Goal: Task Accomplishment & Management: Manage account settings

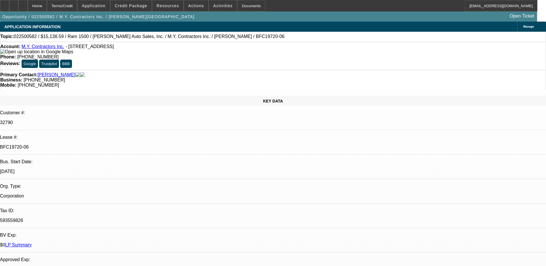
select select "0"
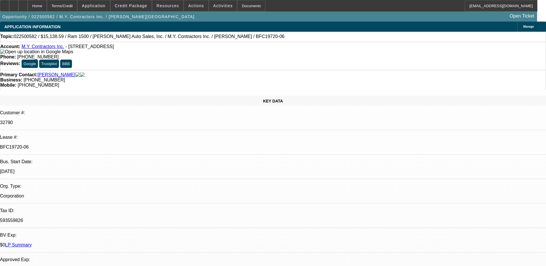
select select "0"
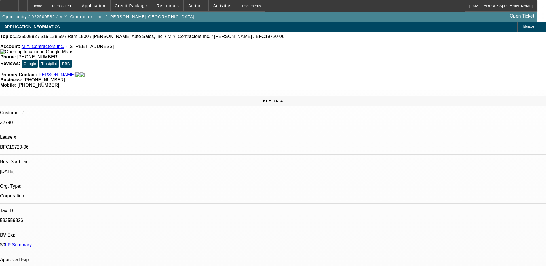
select select "0"
select select "1"
select select "3"
select select "6"
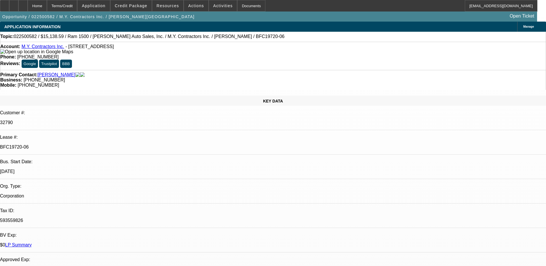
select select "1"
select select "3"
select select "6"
select select "1"
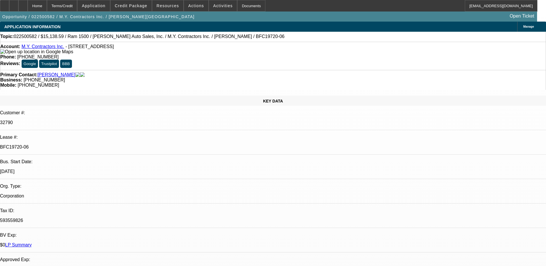
select select "6"
select select "1"
select select "6"
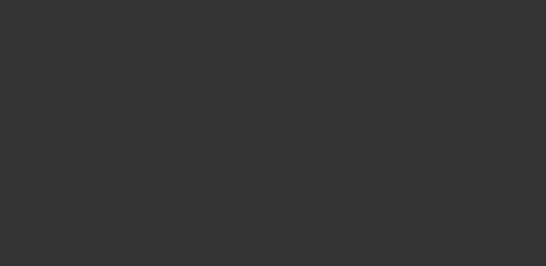
click at [265, 125] on span "Open calendar" at bounding box center [272, 118] width 14 height 14
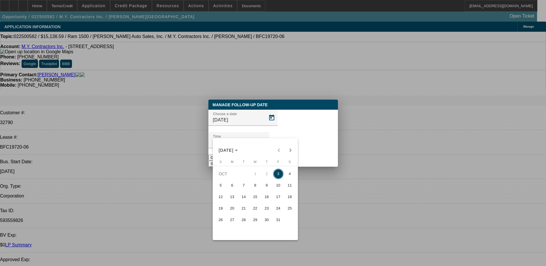
click at [233, 190] on span "6" at bounding box center [232, 185] width 10 height 10
type input "10/6/2025"
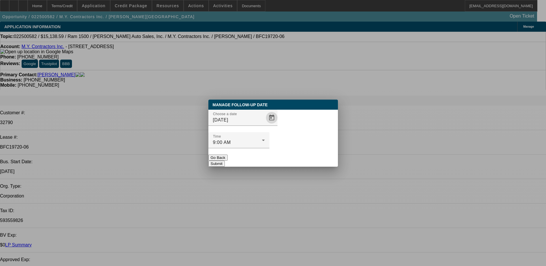
click at [269, 148] on div at bounding box center [238, 151] width 61 height 6
click at [225, 161] on button "Submit" at bounding box center [216, 164] width 16 height 6
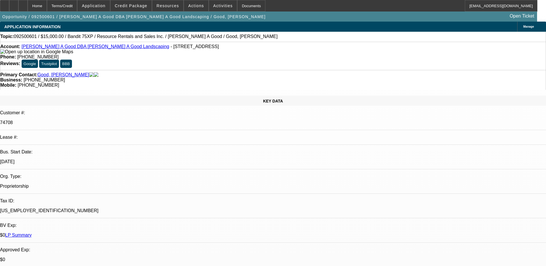
select select "0"
select select "3"
select select "0"
select select "2"
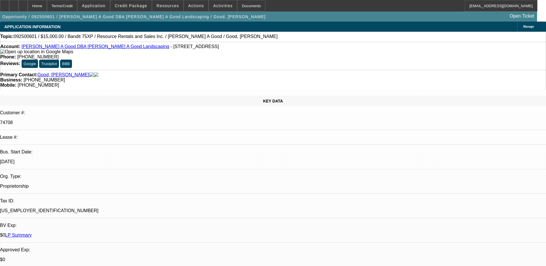
select select "0"
select select "3"
select select "0"
select select "2"
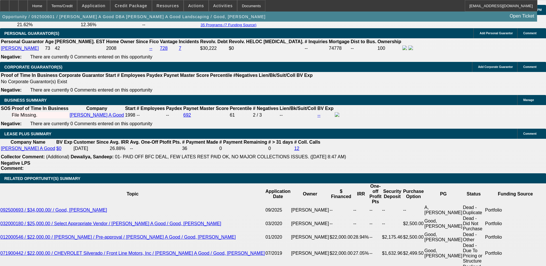
scroll to position [834, 0]
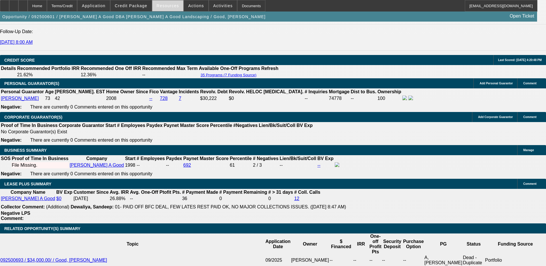
click at [161, 7] on span "Resources" at bounding box center [167, 5] width 22 height 5
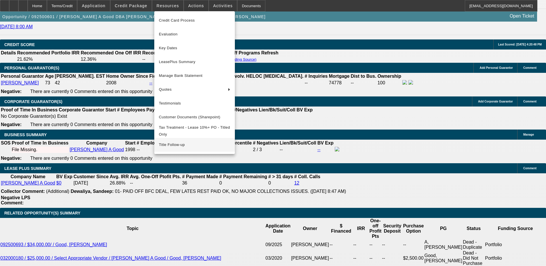
scroll to position [863, 0]
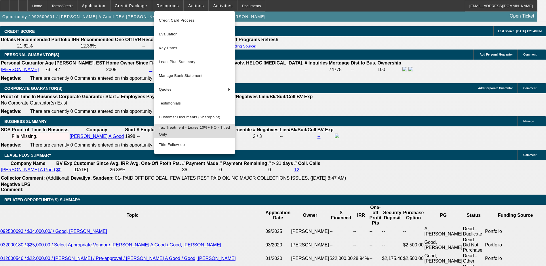
click at [205, 131] on span "Tax Treatment - Lease 10%+ PO - Titled Only" at bounding box center [194, 131] width 71 height 14
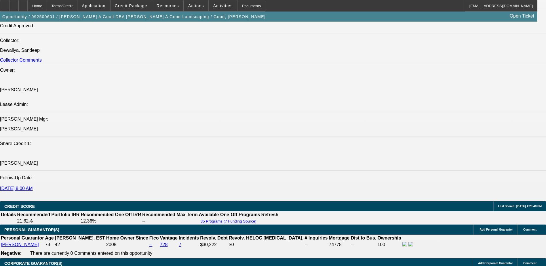
scroll to position [690, 0]
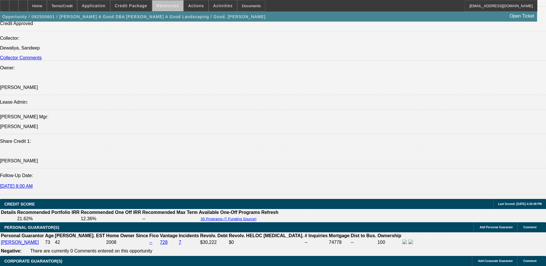
click at [174, 7] on span "Resources" at bounding box center [167, 5] width 22 height 5
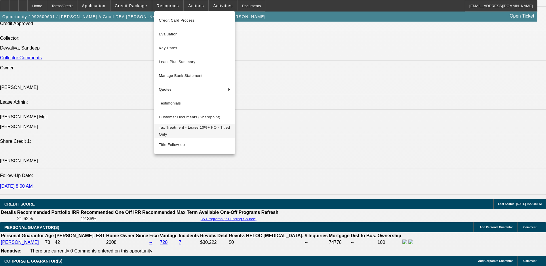
click at [205, 133] on span "Tax Treatment - Lease 10%+ PO - Titled Only" at bounding box center [194, 131] width 71 height 14
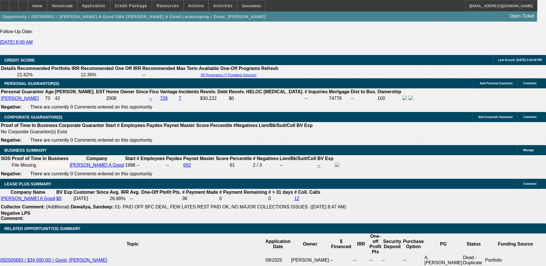
scroll to position [806, 0]
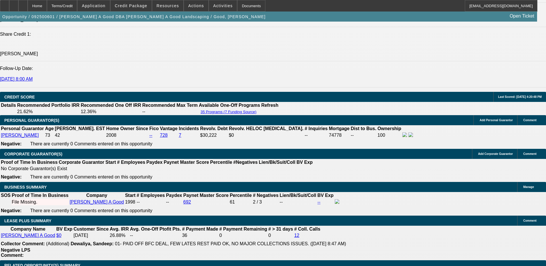
scroll to position [777, 0]
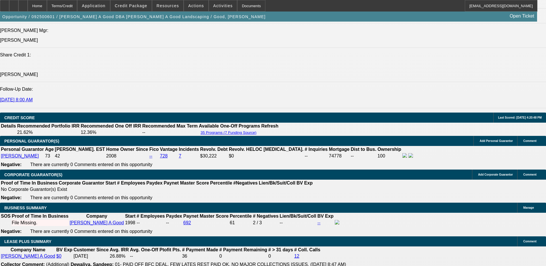
drag, startPoint x: 505, startPoint y: 210, endPoint x: 539, endPoint y: 211, distance: 34.2
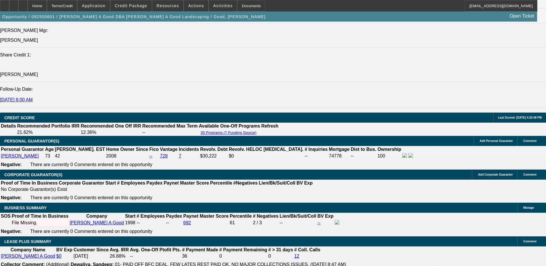
drag, startPoint x: 539, startPoint y: 211, endPoint x: 530, endPoint y: 222, distance: 14.3
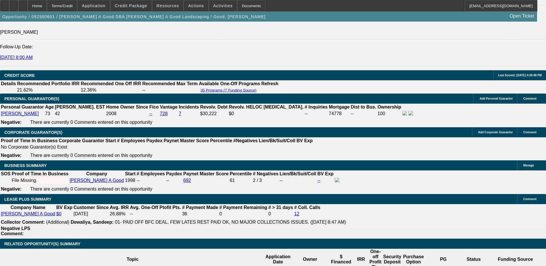
scroll to position [806, 0]
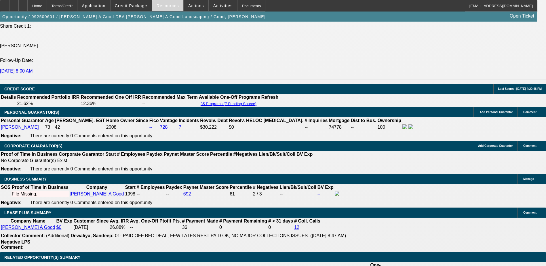
click at [161, 3] on span at bounding box center [167, 6] width 31 height 14
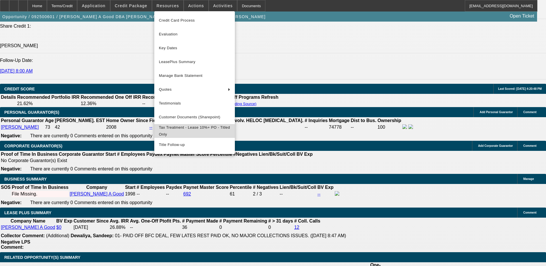
click at [215, 135] on span "Tax Treatment - Lease 10%+ PO - Titled Only" at bounding box center [194, 131] width 71 height 14
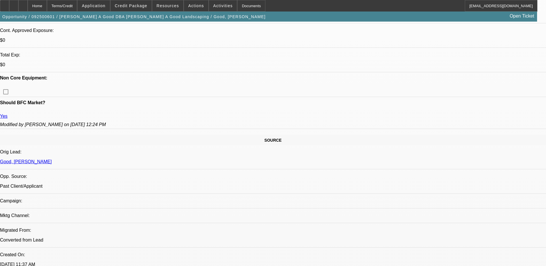
scroll to position [201, 0]
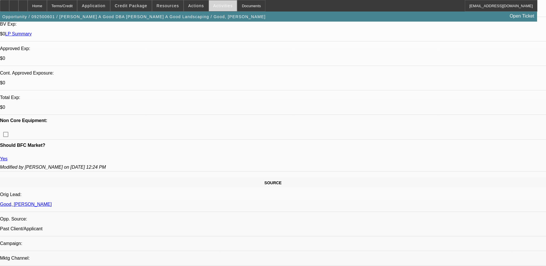
click at [217, 9] on span at bounding box center [223, 6] width 28 height 14
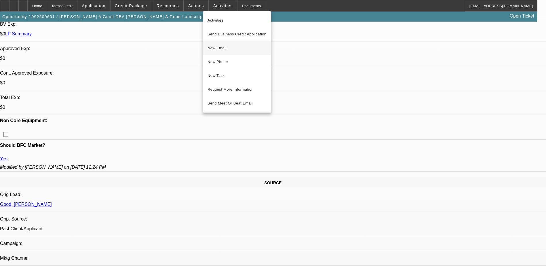
click at [235, 49] on span "New Email" at bounding box center [236, 48] width 59 height 7
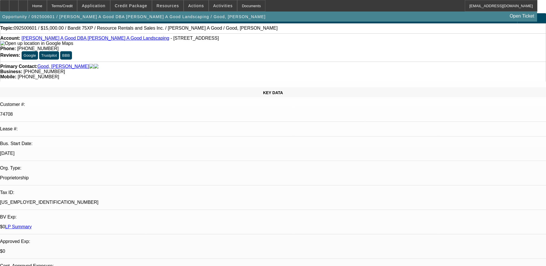
scroll to position [0, 0]
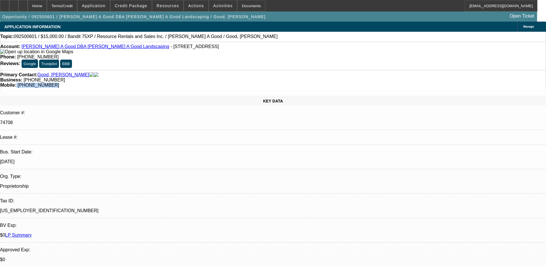
drag, startPoint x: 318, startPoint y: 60, endPoint x: 288, endPoint y: 64, distance: 30.1
click at [288, 70] on div "Primary Contact: Good, Roy Business: (717) 933-4043 Mobile: (717) 821-5412" at bounding box center [273, 80] width 546 height 20
drag, startPoint x: 316, startPoint y: 64, endPoint x: 289, endPoint y: 65, distance: 26.5
click at [289, 83] on div "Mobile: (717) 821-5412" at bounding box center [272, 85] width 545 height 5
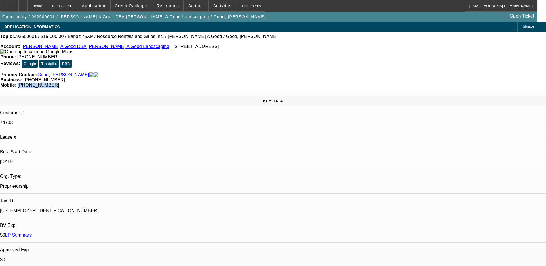
copy span "(717) 821-5412"
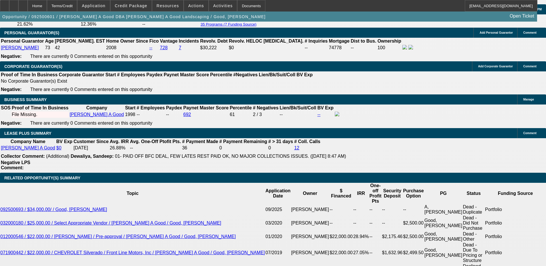
scroll to position [827, 0]
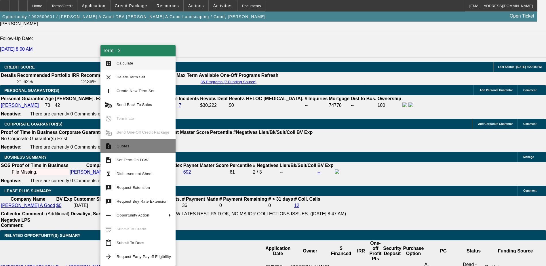
click at [148, 149] on span "Quotes" at bounding box center [144, 146] width 54 height 7
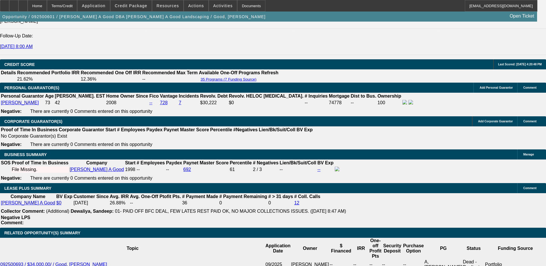
scroll to position [885, 0]
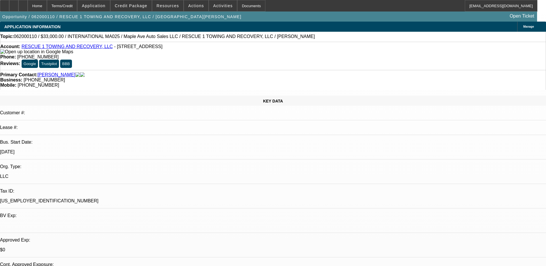
select select "0"
select select "2"
select select "0"
select select "6"
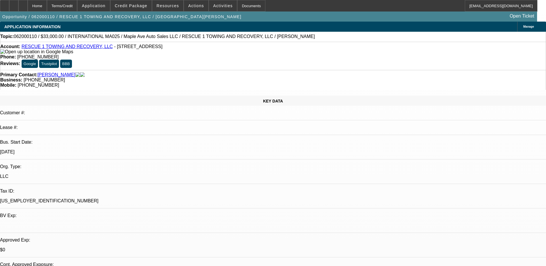
select select "0"
select select "2"
select select "0"
select select "6"
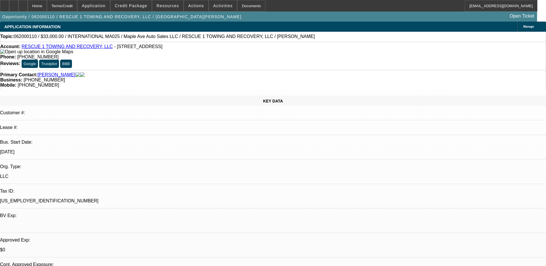
select select "0"
select select "2"
select select "0"
select select "6"
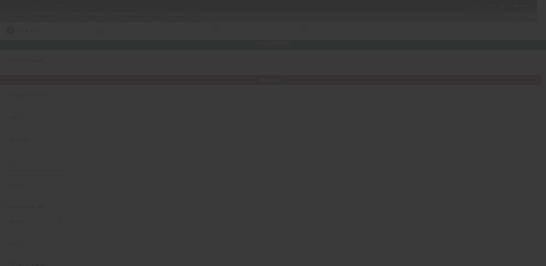
type input "Adiga Friendly Towing LLC"
type input "8710 Pinnacle Rock Court"
type input "22079"
type input "Lorton"
type input "(703) 582-8301"
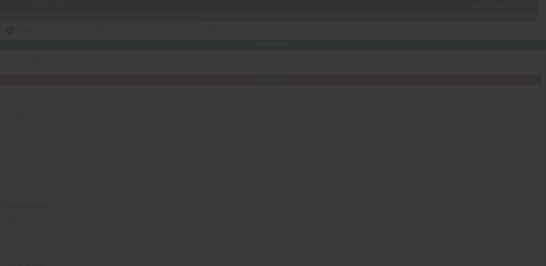
type input "Friendly Towing"
type input "yanaljr@gmail.com"
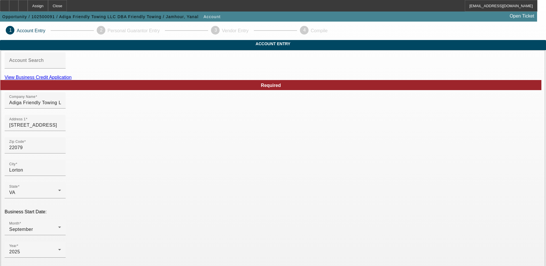
click at [72, 80] on link "View Business Credit Application" at bounding box center [38, 77] width 67 height 5
drag, startPoint x: 352, startPoint y: 113, endPoint x: 238, endPoint y: 116, distance: 113.7
click at [271, 115] on div "Company Name Adiga Friendly Towing LLC" at bounding box center [273, 103] width 537 height 22
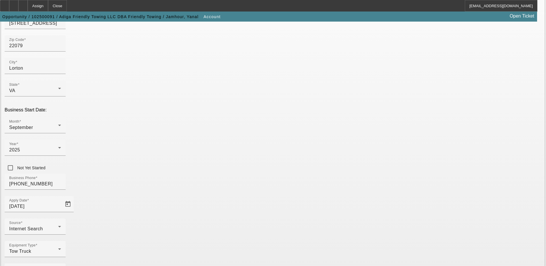
scroll to position [102, 0]
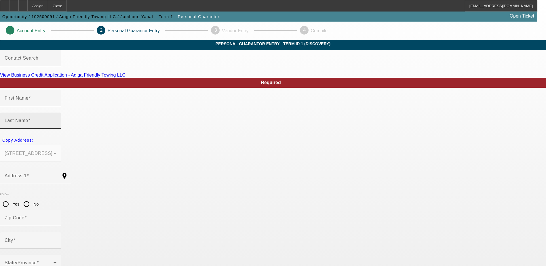
type input "Yanal"
type input "Jamhour"
type input "8710 Pinnacle Rock Court"
radio input "true"
type input "22079"
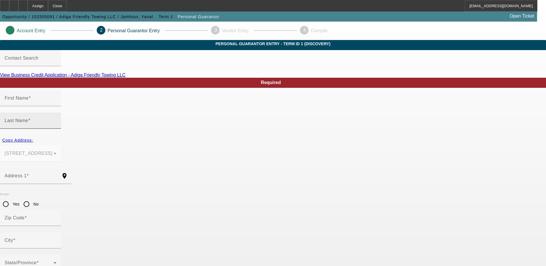
type input "Lorton"
type input "(703) 582-8301"
type input "100"
type input "468-59-7517"
type input "yanaljr@gmail.com"
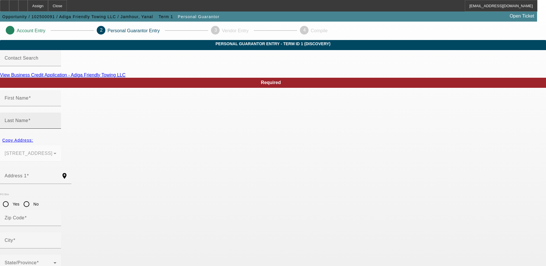
type input "(703) 582-8301"
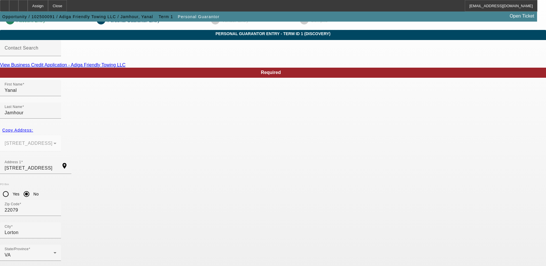
scroll to position [16, 0]
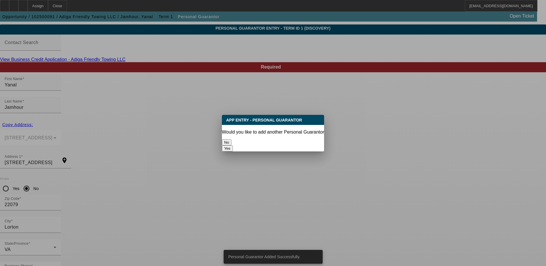
scroll to position [0, 0]
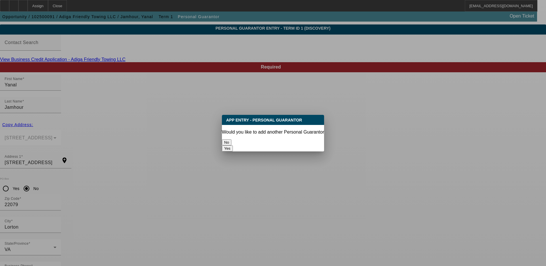
click at [231, 139] on button "No" at bounding box center [226, 142] width 9 height 6
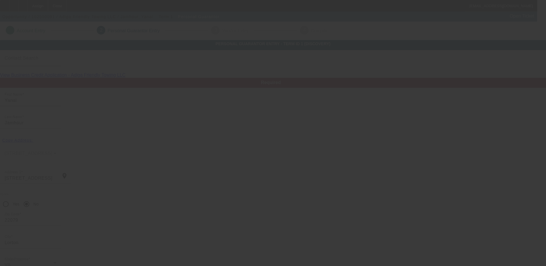
scroll to position [16, 0]
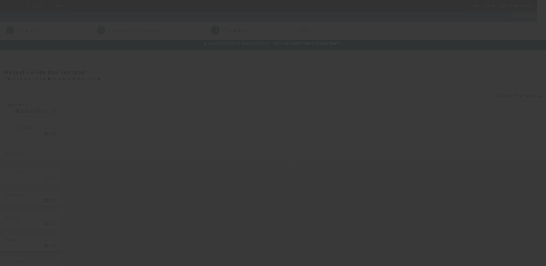
type input "$50,000.00"
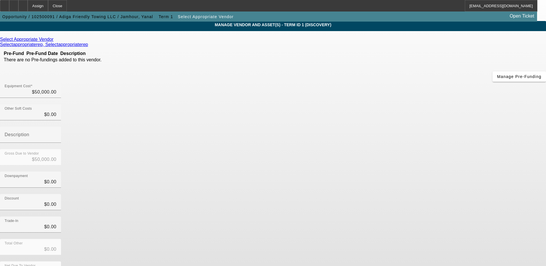
scroll to position [28, 0]
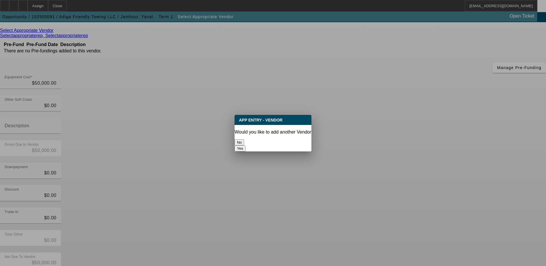
click at [244, 139] on button "No" at bounding box center [238, 142] width 9 height 6
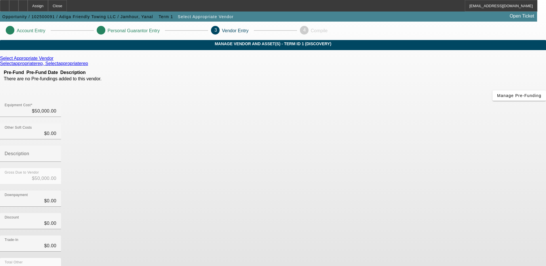
scroll to position [28, 0]
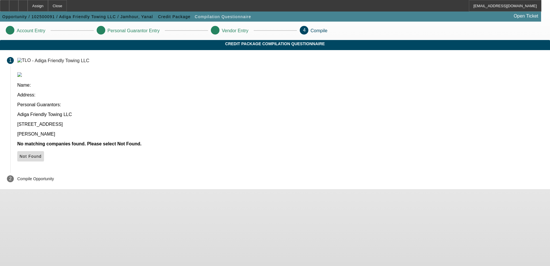
click at [20, 154] on icon at bounding box center [20, 156] width 0 height 5
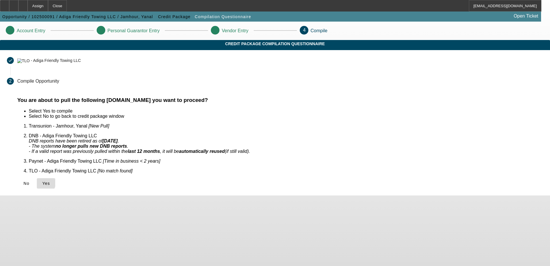
click at [42, 181] on icon at bounding box center [42, 183] width 0 height 5
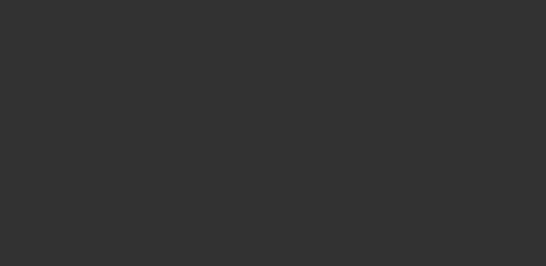
select select "0"
select select "2"
select select "0.1"
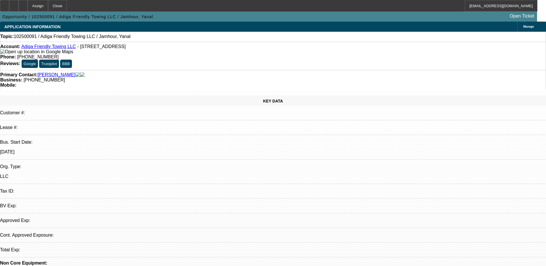
select select "1"
select select "2"
select select "4"
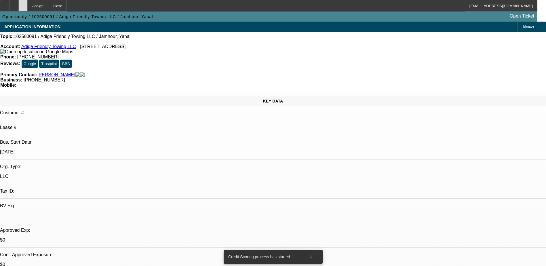
click at [28, 3] on div at bounding box center [22, 6] width 9 height 12
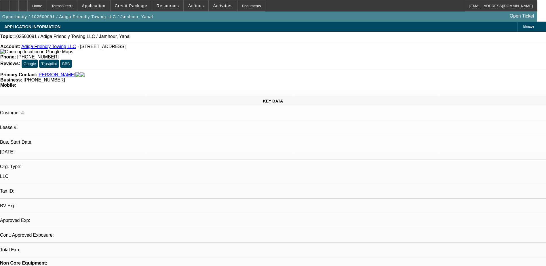
select select "0"
select select "2"
select select "0.1"
select select "1"
select select "2"
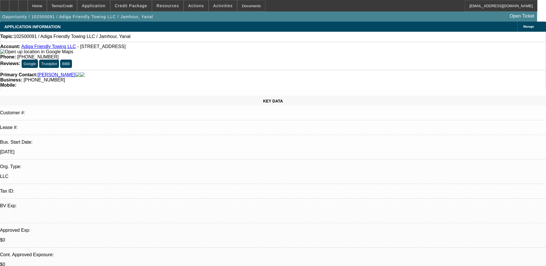
select select "4"
click at [142, 10] on span at bounding box center [130, 6] width 41 height 14
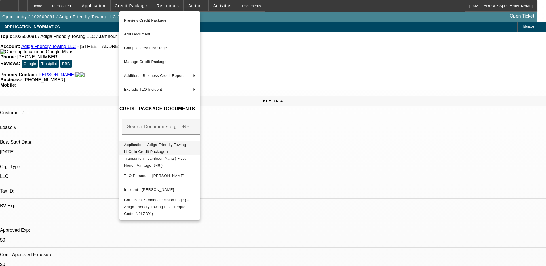
click at [182, 145] on span "Application - Adiga Friendly Towing LLC( In Credit Package )" at bounding box center [155, 147] width 62 height 11
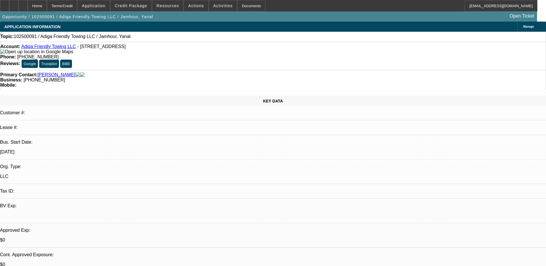
click at [38, 47] on link "Adiga Friendly Towing LLC" at bounding box center [48, 46] width 55 height 5
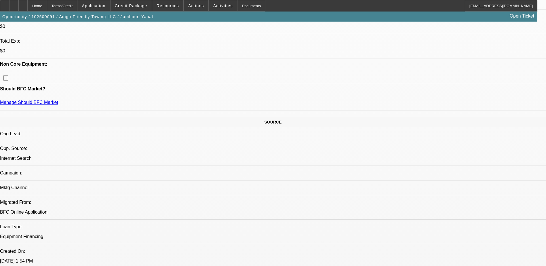
scroll to position [173, 0]
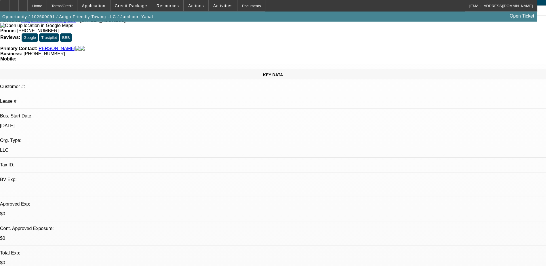
scroll to position [0, 0]
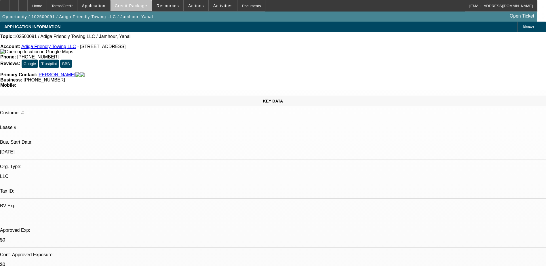
click at [146, 7] on span "Credit Package" at bounding box center [131, 5] width 33 height 5
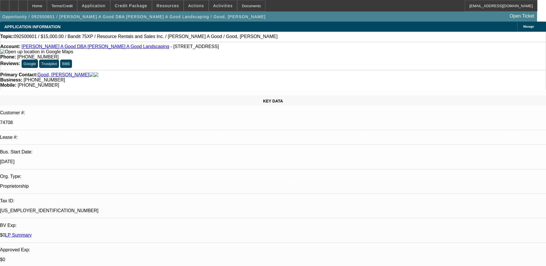
select select "0"
select select "3"
select select "0"
select select "2"
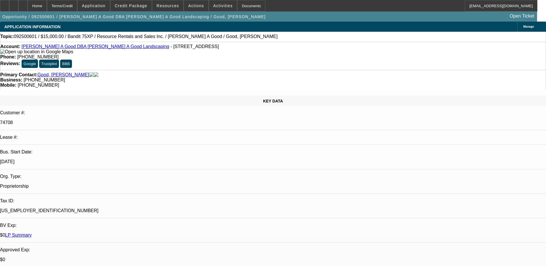
select select "0"
select select "3"
select select "0"
select select "2"
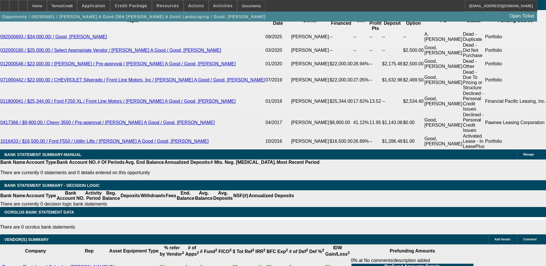
scroll to position [58, 0]
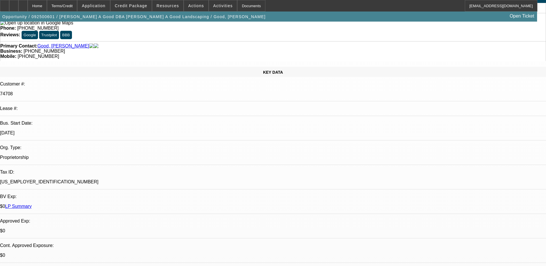
scroll to position [0, 0]
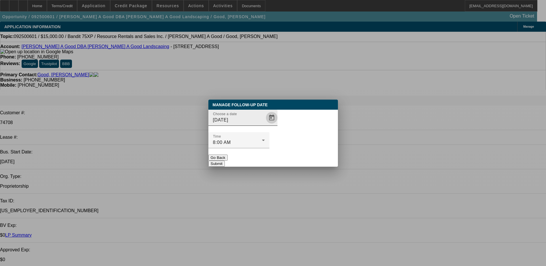
click at [266, 123] on button "Open calendar" at bounding box center [272, 118] width 12 height 12
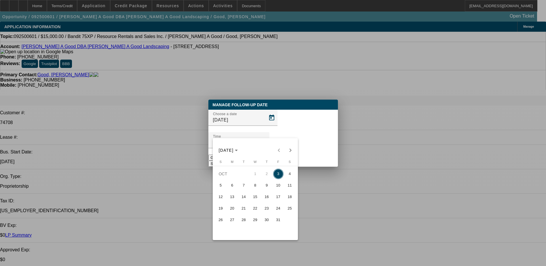
click at [232, 188] on span "6" at bounding box center [232, 185] width 10 height 10
type input "[DATE]"
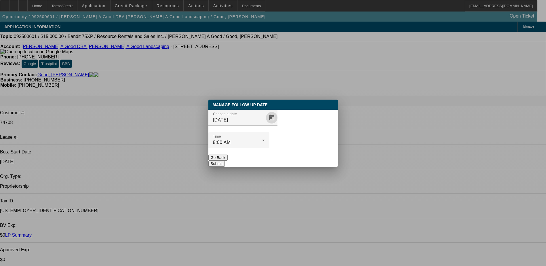
click at [225, 161] on button "Submit" at bounding box center [216, 164] width 16 height 6
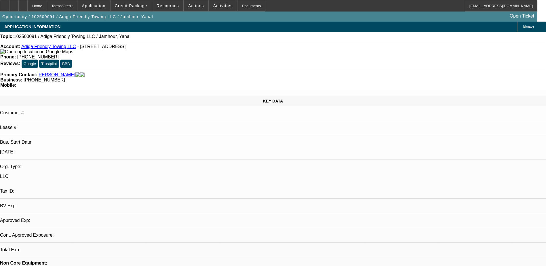
select select "0"
select select "2"
select select "0.1"
select select "4"
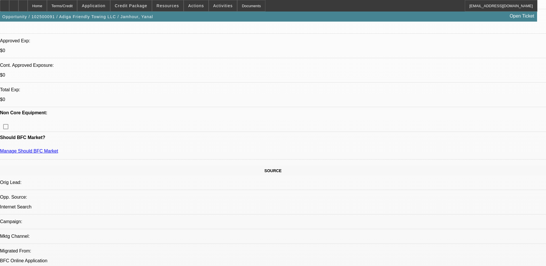
scroll to position [201, 0]
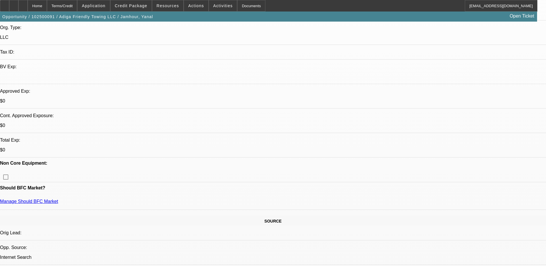
scroll to position [173, 0]
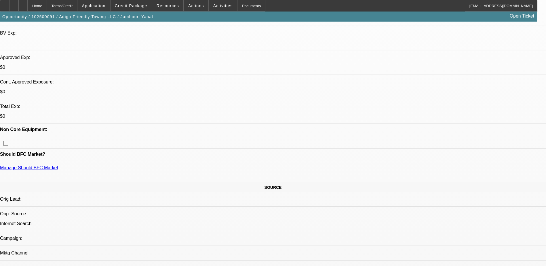
drag, startPoint x: 104, startPoint y: 250, endPoint x: 74, endPoint y: 191, distance: 66.8
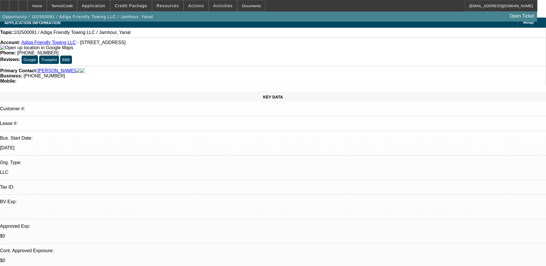
scroll to position [0, 0]
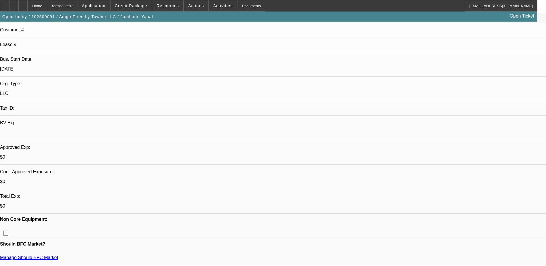
scroll to position [144, 0]
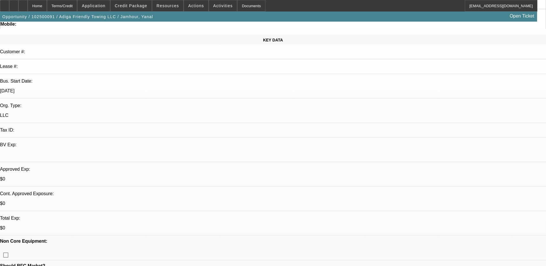
scroll to position [0, 0]
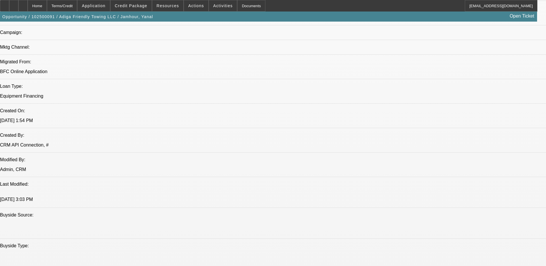
scroll to position [378, 0]
drag, startPoint x: 141, startPoint y: 12, endPoint x: 141, endPoint y: 9, distance: 2.9
click at [141, 12] on div "Opportunity / 102500091 / Adiga Friendly Towing LLC / Jamhour, Yanal Open Ticket" at bounding box center [268, 17] width 537 height 10
click at [141, 7] on span "Credit Package" at bounding box center [131, 5] width 33 height 5
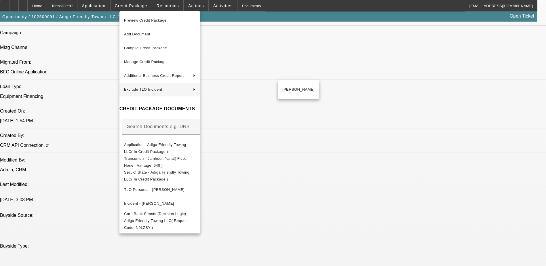
scroll to position [493, 0]
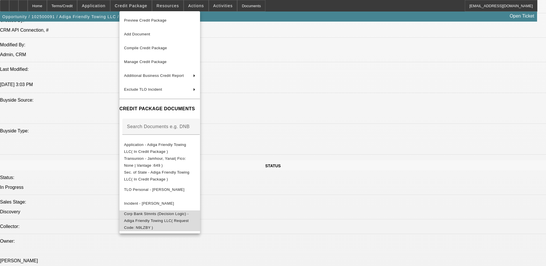
click at [168, 210] on span "Corp Bank Stmnts (Decision Logic) - Adiga Friendly Towing LLC( Request Code: N9…" at bounding box center [159, 220] width 71 height 21
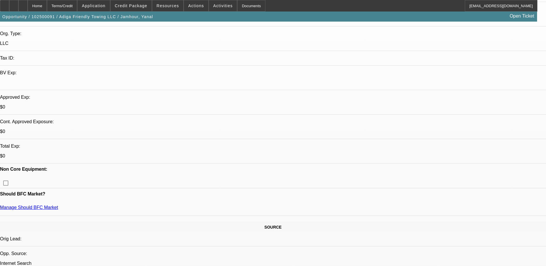
scroll to position [119, 0]
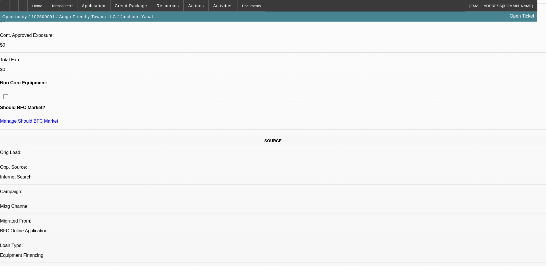
scroll to position [292, 0]
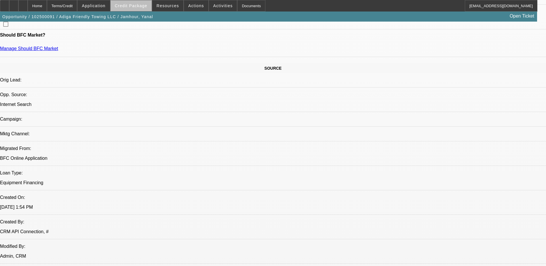
click at [143, 7] on span "Credit Package" at bounding box center [131, 5] width 33 height 5
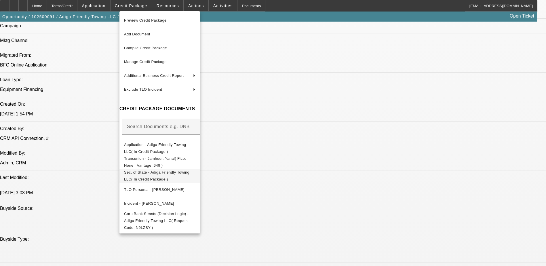
scroll to position [464, 0]
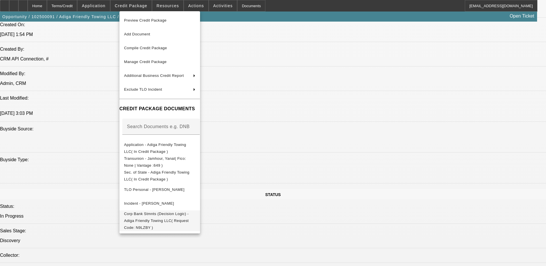
click at [189, 213] on span "Corp Bank Stmnts (Decision Logic) - Adiga Friendly Towing LLC( Request Code: N9…" at bounding box center [156, 220] width 65 height 18
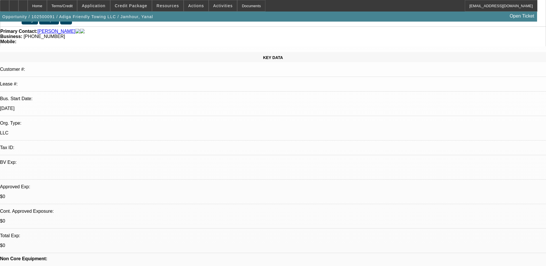
scroll to position [0, 0]
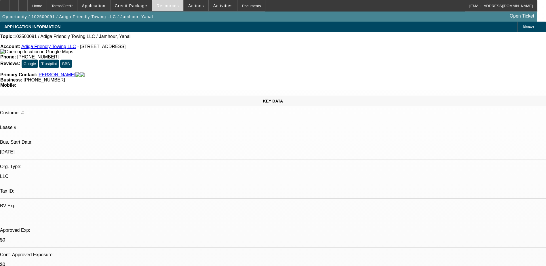
click at [173, 7] on span "Resources" at bounding box center [167, 5] width 22 height 5
click at [215, 5] on div at bounding box center [273, 133] width 546 height 266
click at [215, 5] on span "Activities" at bounding box center [223, 5] width 20 height 5
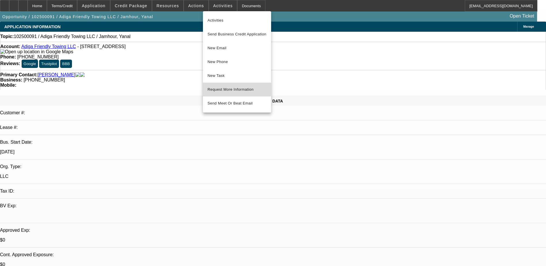
click at [223, 89] on span "Request More Information" at bounding box center [236, 89] width 59 height 7
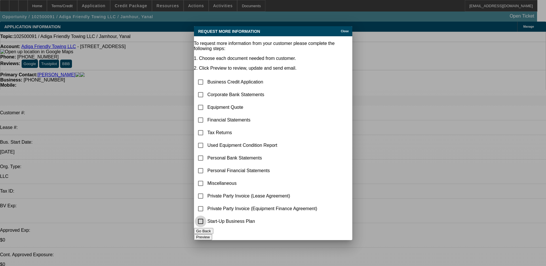
click at [206, 223] on input "checkbox" at bounding box center [201, 221] width 12 height 12
checkbox input "true"
click at [206, 177] on input "checkbox" at bounding box center [201, 183] width 12 height 12
checkbox input "true"
click at [212, 235] on button "Preview" at bounding box center [203, 237] width 18 height 6
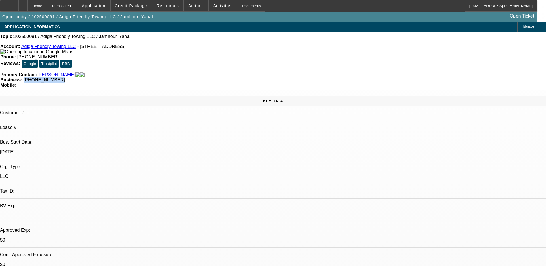
drag, startPoint x: 235, startPoint y: 64, endPoint x: 205, endPoint y: 67, distance: 29.7
click at [205, 70] on div "Primary Contact: [PERSON_NAME][GEOGRAPHIC_DATA] Business: [PHONE_NUMBER] Mobile:" at bounding box center [273, 80] width 546 height 20
copy span "[PHONE_NUMBER]"
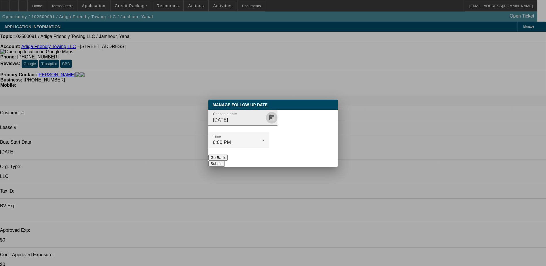
click at [265, 125] on span "Open calendar" at bounding box center [272, 118] width 14 height 14
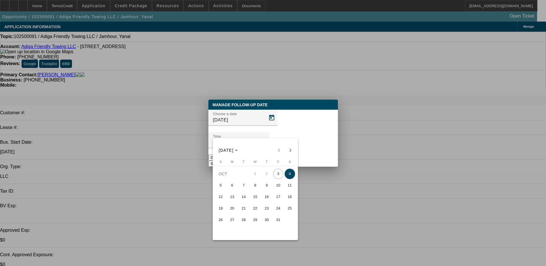
click at [234, 188] on span "6" at bounding box center [232, 185] width 10 height 10
type input "[DATE]"
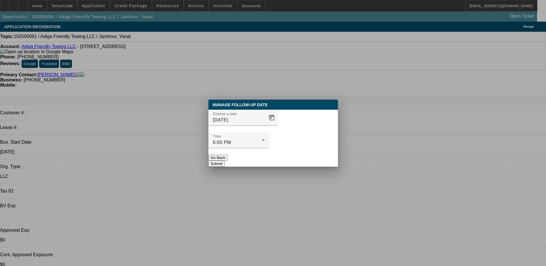
click at [225, 161] on button "Submit" at bounding box center [216, 164] width 16 height 6
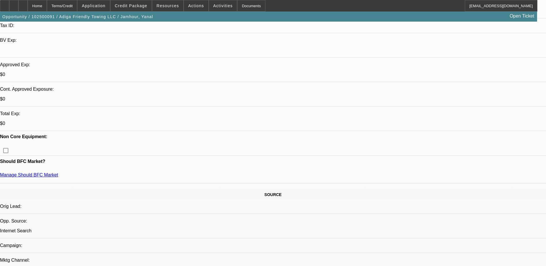
scroll to position [201, 0]
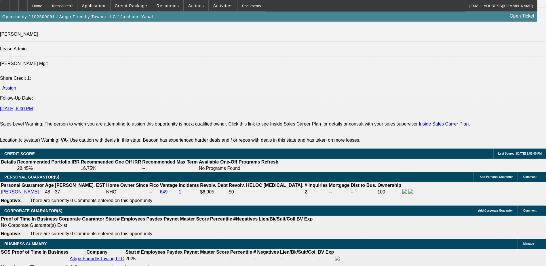
scroll to position [719, 0]
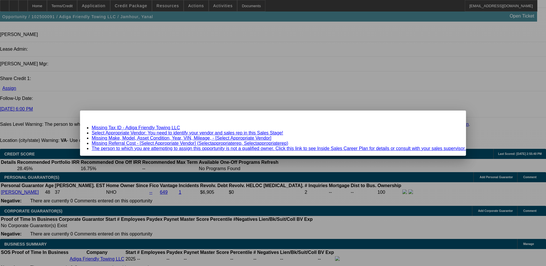
scroll to position [0, 0]
click at [453, 117] on div "Close" at bounding box center [459, 113] width 13 height 7
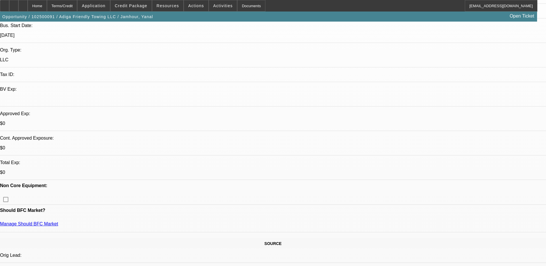
scroll to position [86, 0]
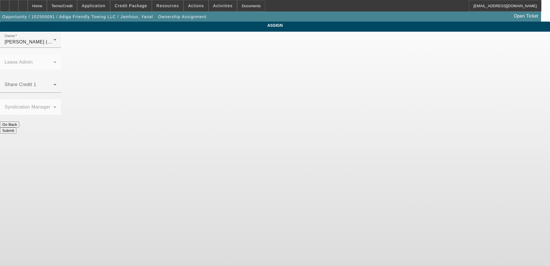
click at [54, 83] on span at bounding box center [29, 86] width 49 height 7
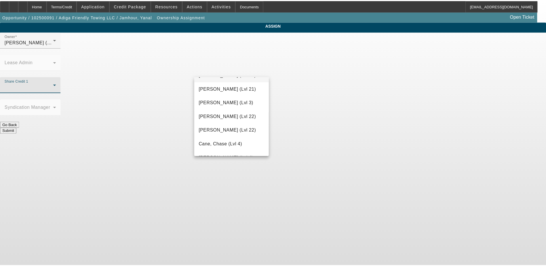
scroll to position [29, 0]
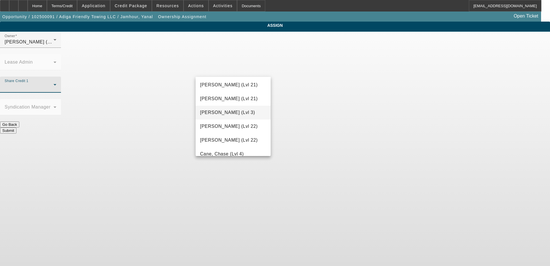
click at [248, 115] on mat-option "[PERSON_NAME] (Lvl 3)" at bounding box center [233, 113] width 75 height 14
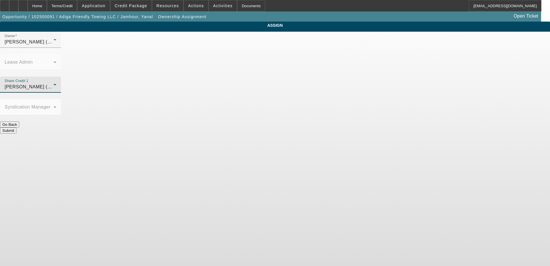
click at [16, 127] on button "Submit" at bounding box center [8, 130] width 16 height 6
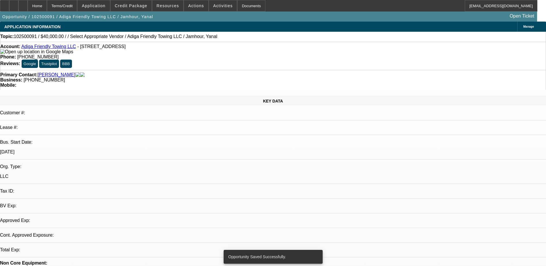
select select "0"
select select "2"
select select "0.1"
select select "4"
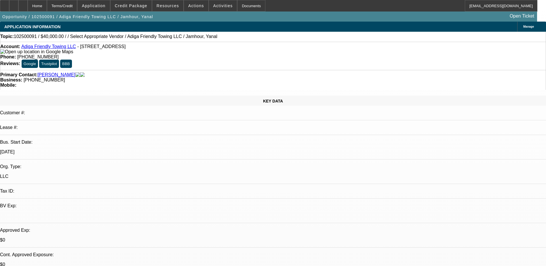
click at [523, 28] on span "Manage" at bounding box center [528, 26] width 11 height 3
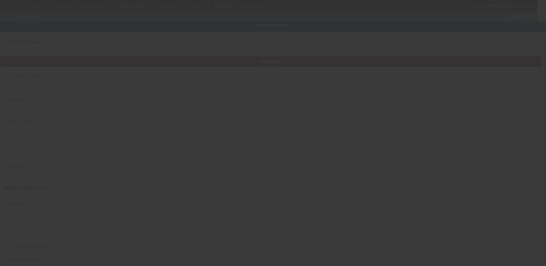
type input "Adiga Friendly Towing LLC"
type input "[STREET_ADDRESS]"
type input "22079"
type input "Lorton"
type input "[PHONE_NUMBER]"
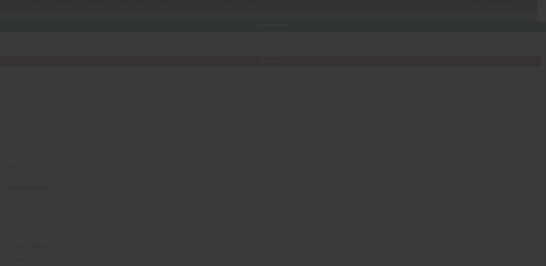
type input "[EMAIL_ADDRESS][DOMAIN_NAME]"
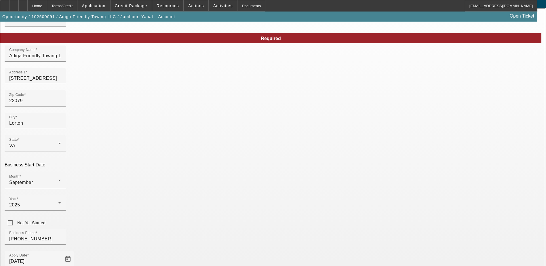
scroll to position [73, 0]
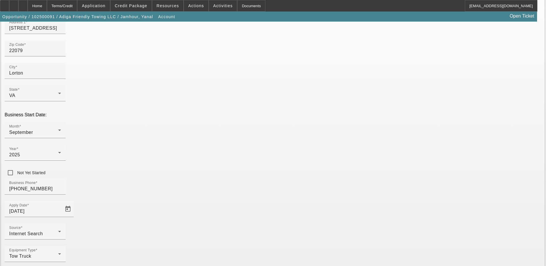
type input "394703759"
click at [271, 246] on div "Equipment Type Tow Truck" at bounding box center [273, 257] width 537 height 22
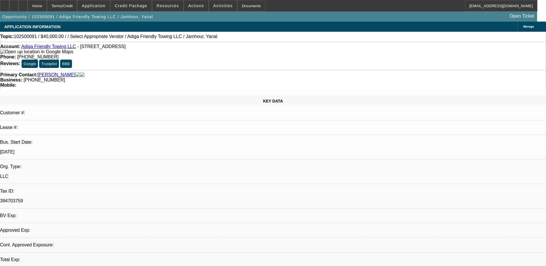
select select "0"
select select "2"
select select "0.1"
select select "4"
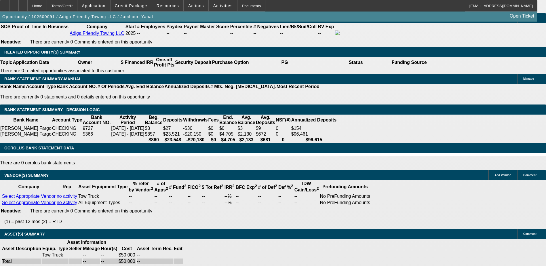
scroll to position [866, 0]
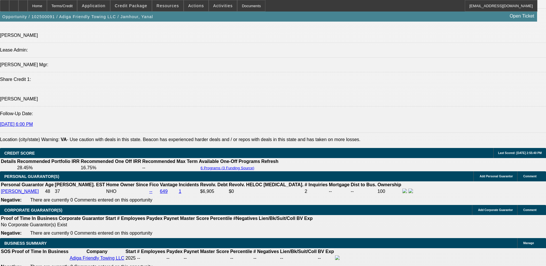
scroll to position [722, 0]
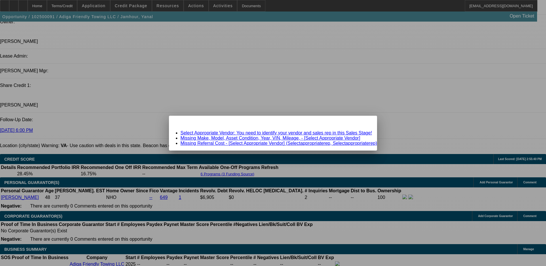
scroll to position [0, 0]
click at [213, 133] on link "Select Appropriate Vendor: You need to identify your vendor and sales rep in th…" at bounding box center [275, 132] width 191 height 5
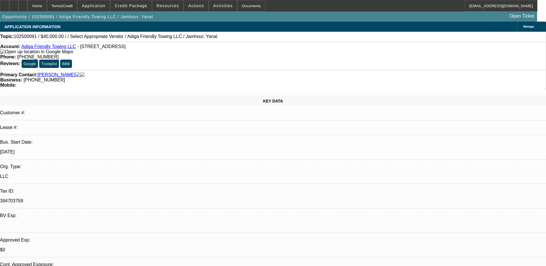
scroll to position [722, 0]
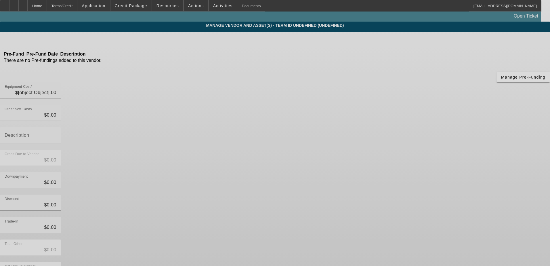
type input "$50,000.00"
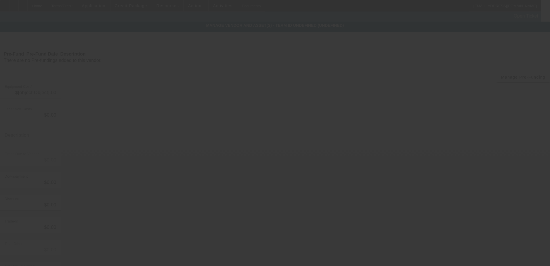
type input "$50,000.00"
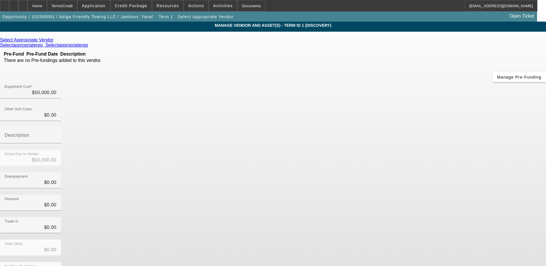
click at [55, 40] on icon at bounding box center [55, 39] width 0 height 5
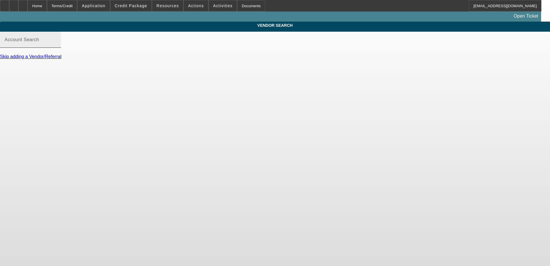
click at [56, 45] on input "Account Search" at bounding box center [31, 42] width 52 height 7
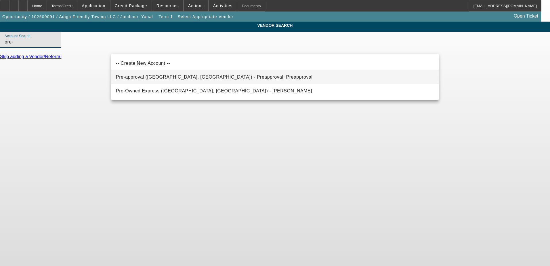
click at [204, 74] on span "Pre-approval (Northbrook, IL) - Preapproval, Preapproval" at bounding box center [214, 77] width 196 height 7
type input "Pre-approval (Northbrook, IL) - Preapproval, Preapproval"
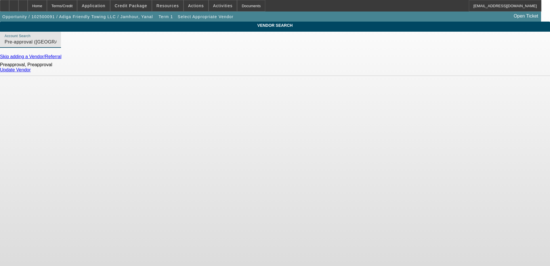
click at [31, 72] on link "Update Vendor" at bounding box center [15, 69] width 31 height 5
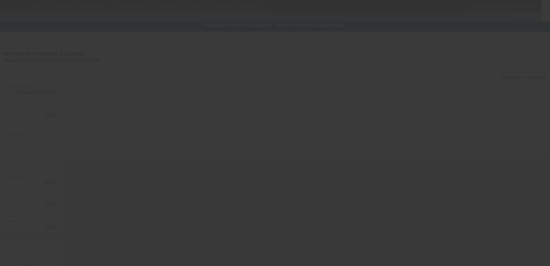
type input "$50,000.00"
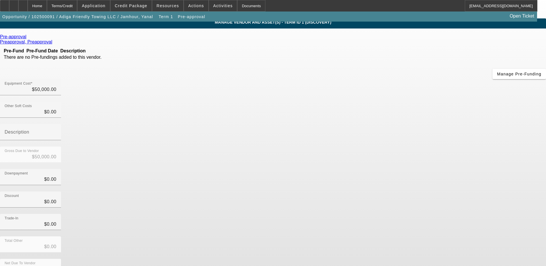
scroll to position [4, 0]
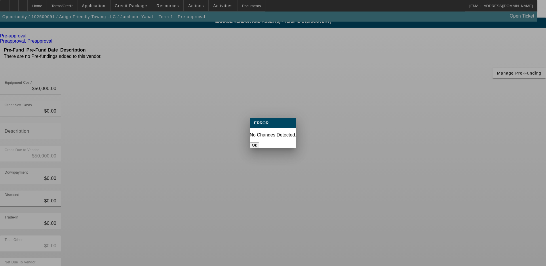
scroll to position [0, 0]
click at [259, 142] on button "Ok" at bounding box center [254, 145] width 9 height 6
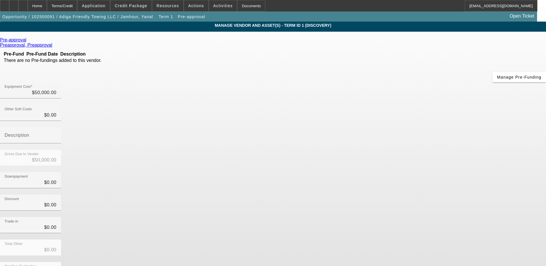
scroll to position [4, 0]
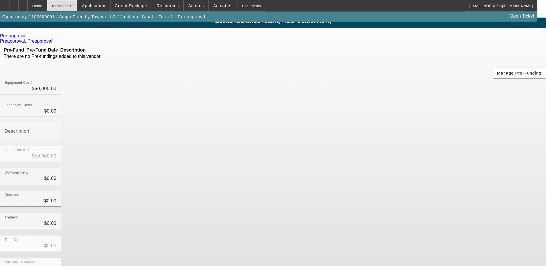
click at [77, 9] on div "Terms/Credit" at bounding box center [62, 6] width 30 height 12
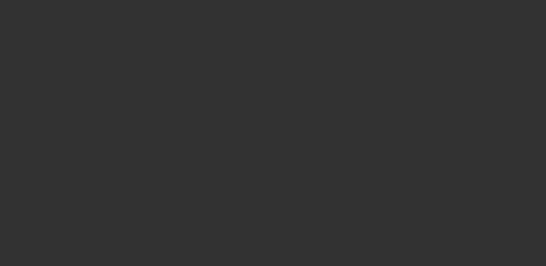
select select "0"
select select "2"
select select "0.1"
select select "4"
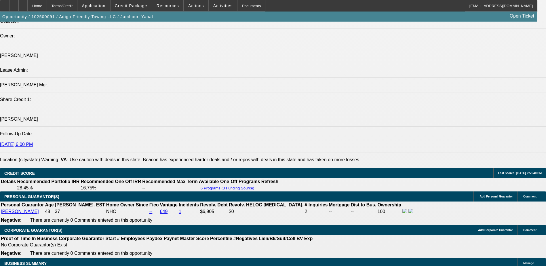
scroll to position [721, 0]
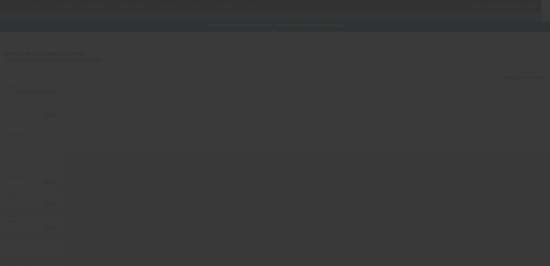
type input "$50,000.00"
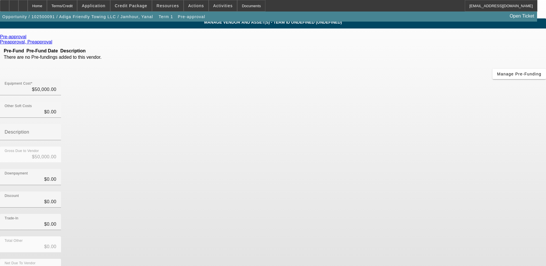
scroll to position [4, 0]
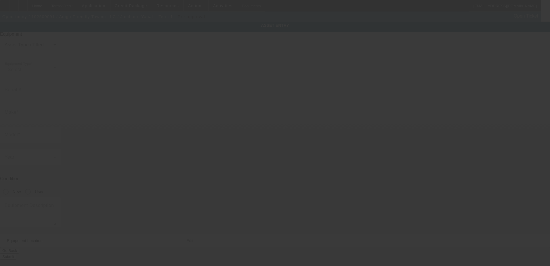
type textarea "Rollback tow truck ; Make: Isuzu ; Model: nrr"
type input "8710 Pinnacle Rock Court"
type input "Lorton"
type input "22079"
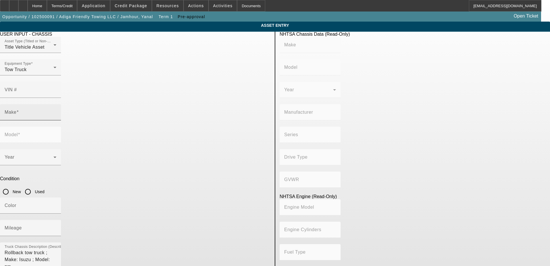
click at [56, 111] on input "Make" at bounding box center [31, 114] width 52 height 7
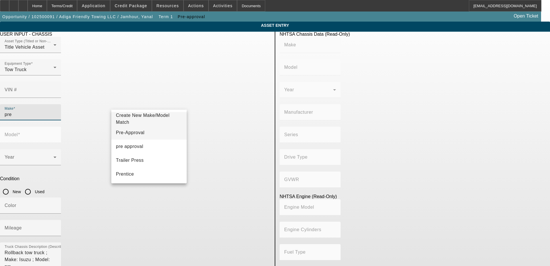
click at [153, 132] on mat-option "Pre-Approval" at bounding box center [148, 133] width 75 height 14
type input "Pre-Approval"
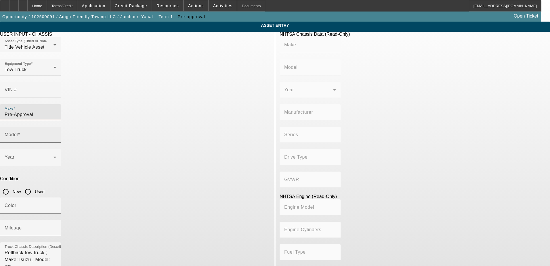
click at [18, 132] on mat-label "Model" at bounding box center [11, 134] width 13 height 5
click at [56, 133] on input "Model" at bounding box center [31, 136] width 52 height 7
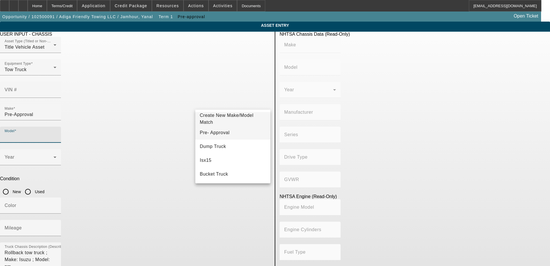
click at [220, 131] on span "Pre- Approval" at bounding box center [215, 132] width 30 height 5
type input "Pre- Approval"
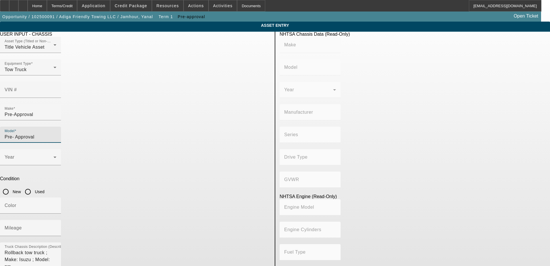
click at [34, 186] on input "Used" at bounding box center [28, 192] width 12 height 12
radio input "true"
click at [56, 220] on div "Mileage" at bounding box center [31, 228] width 52 height 16
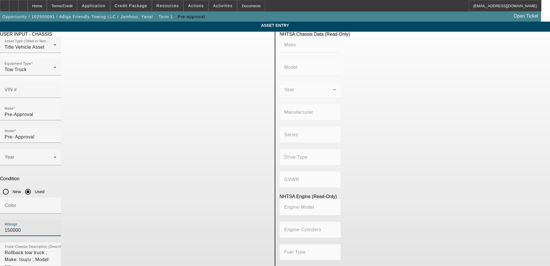
type input "150000"
click at [192, 220] on div "Mileage 150000" at bounding box center [135, 231] width 270 height 22
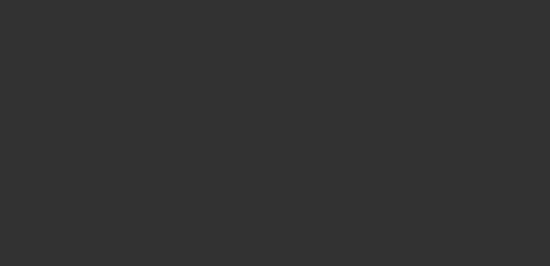
type input "$50,000.00"
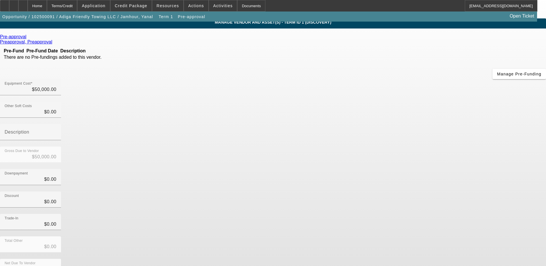
scroll to position [4, 0]
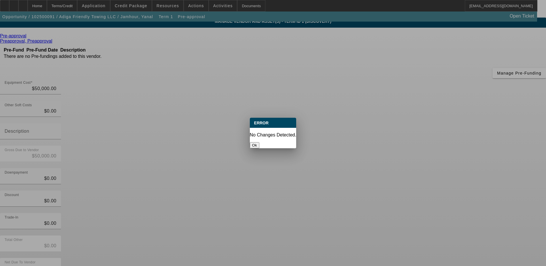
scroll to position [0, 0]
click at [259, 142] on button "Ok" at bounding box center [254, 145] width 9 height 6
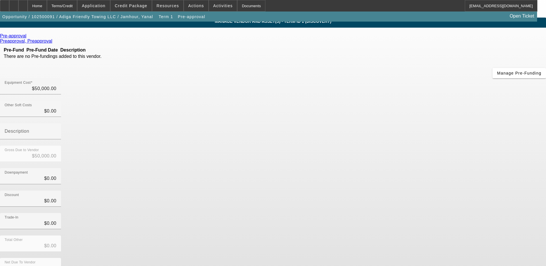
scroll to position [4, 0]
click at [76, 7] on div "Terms/Credit" at bounding box center [62, 6] width 30 height 12
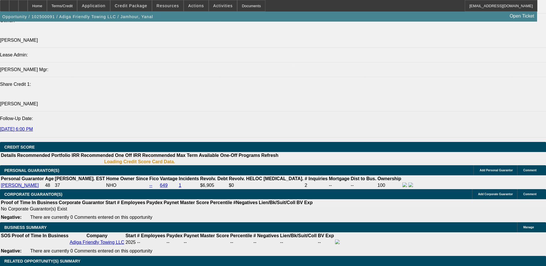
select select "0"
select select "2"
select select "0.1"
select select "4"
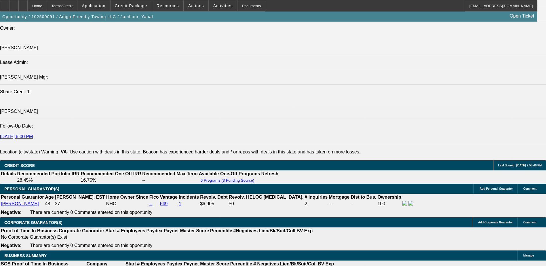
scroll to position [663, 0]
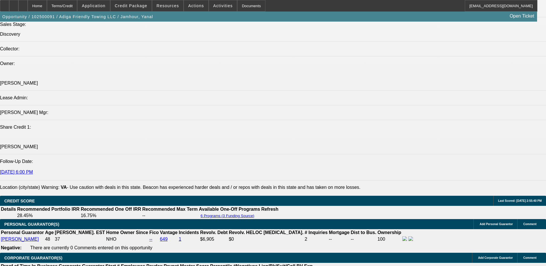
scroll to position [0, 0]
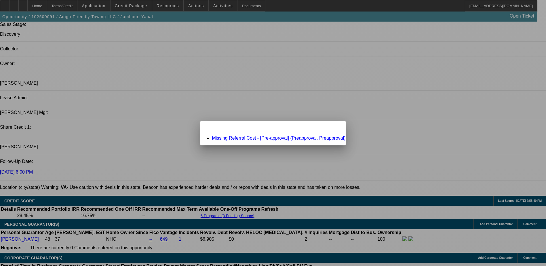
click at [277, 139] on link "Missing Referral Cost - [Pre-approval] (Preapproval, Preapproval)" at bounding box center [278, 137] width 133 height 5
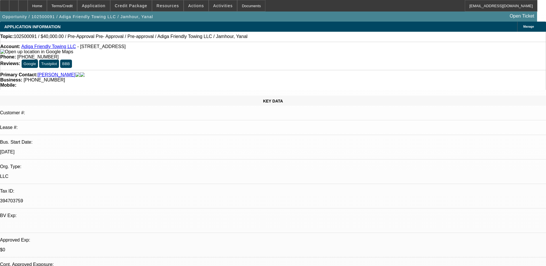
scroll to position [680, 0]
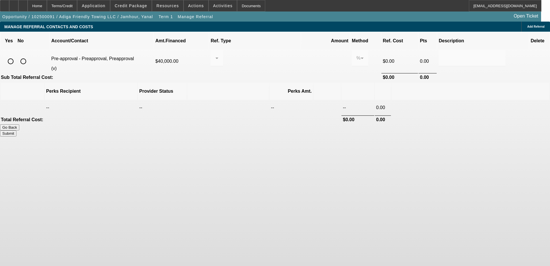
click at [29, 56] on input "radio" at bounding box center [24, 62] width 12 height 12
radio input "true"
click at [406, 130] on div "Submit" at bounding box center [275, 133] width 550 height 6
click at [16, 130] on button "Submit" at bounding box center [8, 133] width 16 height 6
type input "0.000"
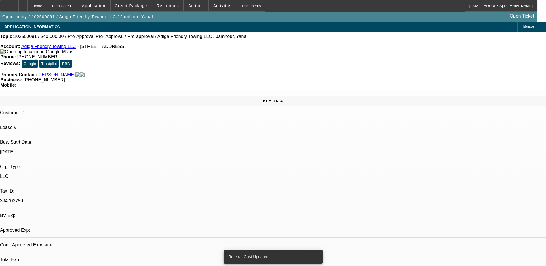
select select "0"
select select "2"
select select "0.1"
select select "4"
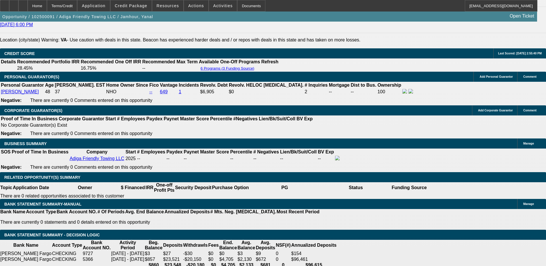
scroll to position [777, 0]
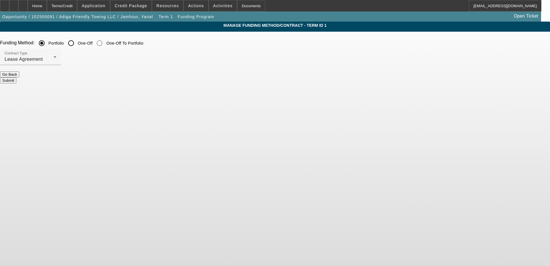
click at [77, 43] on input "One-Off" at bounding box center [71, 43] width 12 height 12
radio input "true"
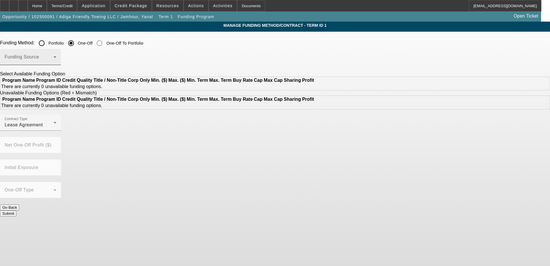
click at [56, 56] on div "Funding Source" at bounding box center [31, 57] width 52 height 16
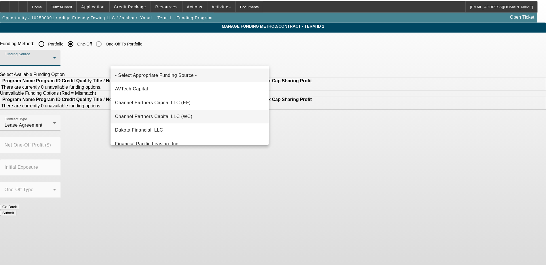
scroll to position [58, 0]
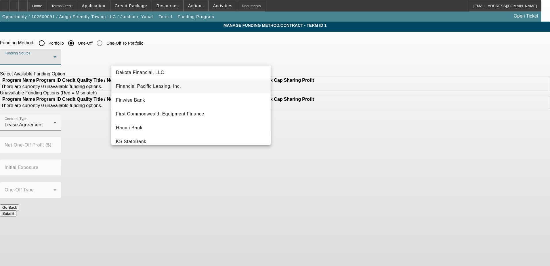
click at [191, 87] on mat-option "Financial Pacific Leasing, Inc." at bounding box center [190, 86] width 159 height 14
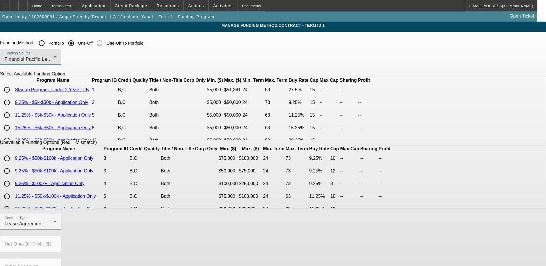
click at [13, 96] on input "radio" at bounding box center [7, 90] width 12 height 12
radio input "true"
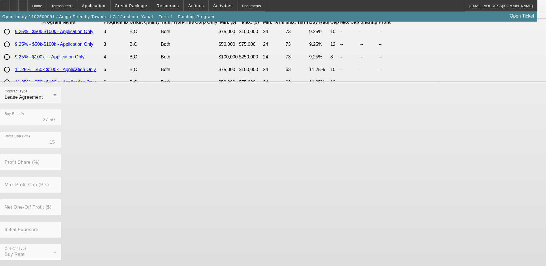
scroll to position [127, 0]
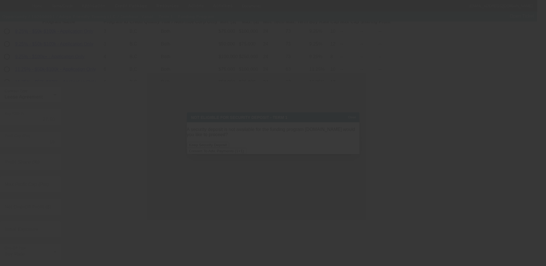
scroll to position [0, 0]
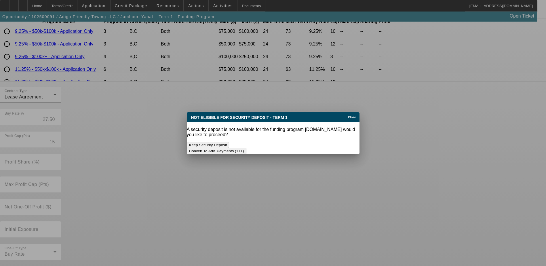
click at [246, 148] on button "Convert To Adv. Payments (1+1)" at bounding box center [217, 151] width 60 height 6
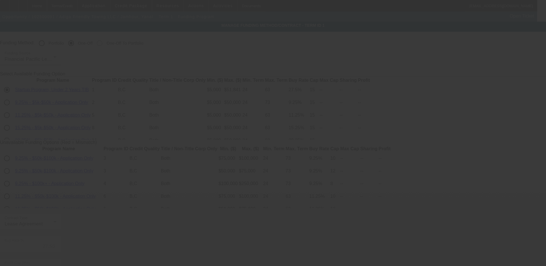
scroll to position [127, 0]
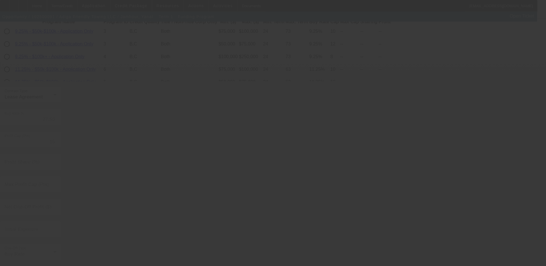
radio input "true"
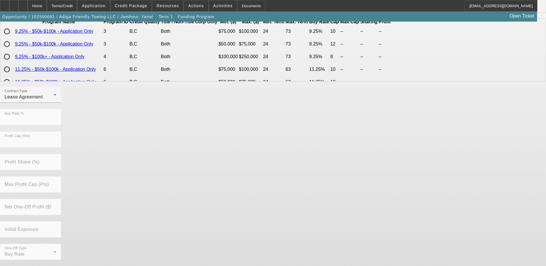
scroll to position [0, 0]
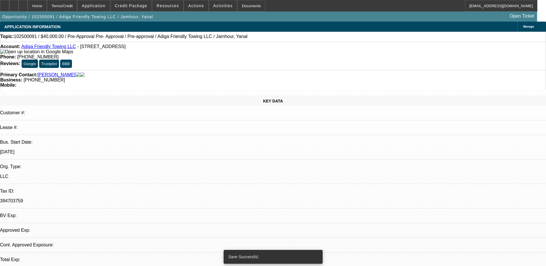
select select "0"
select select "0.1"
select select "4"
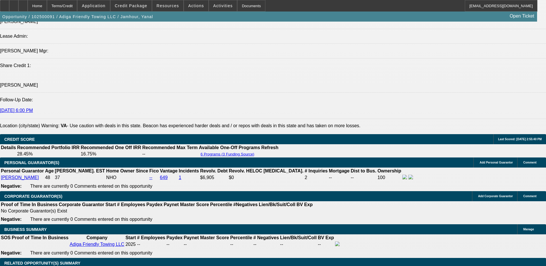
scroll to position [739, 0]
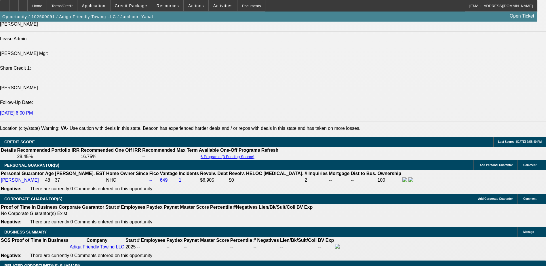
type input "$0.00"
type input "UNKNOWN"
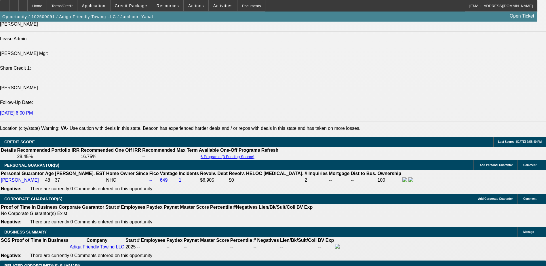
type input "$1,909.52"
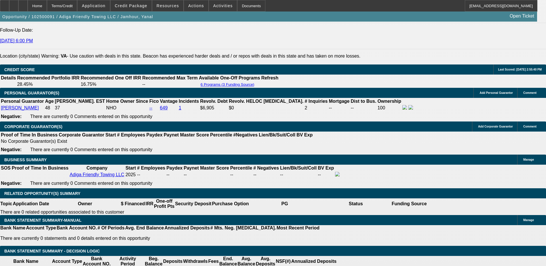
scroll to position [814, 0]
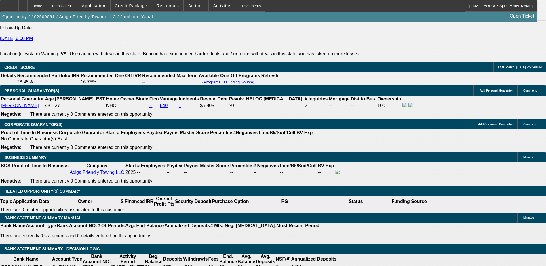
type input "2"
type input "$1,432.13"
type input "27"
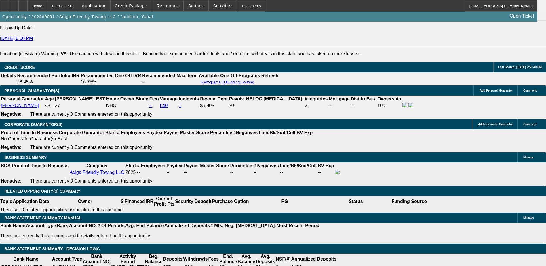
type input "$2,041.26"
type input "27"
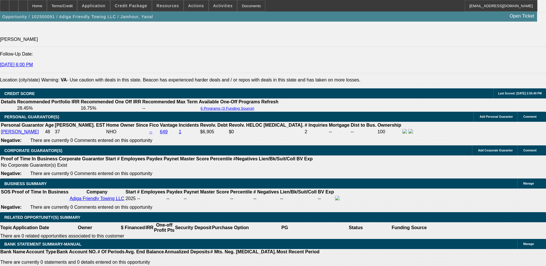
scroll to position [756, 0]
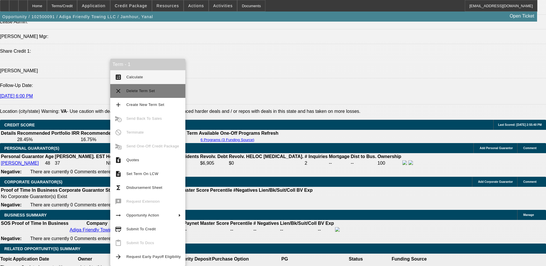
click at [140, 84] on button "clear Delete Term Set" at bounding box center [147, 91] width 75 height 14
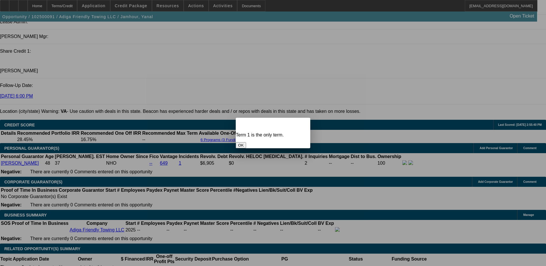
scroll to position [0, 0]
click at [297, 118] on div "Close" at bounding box center [303, 121] width 13 height 7
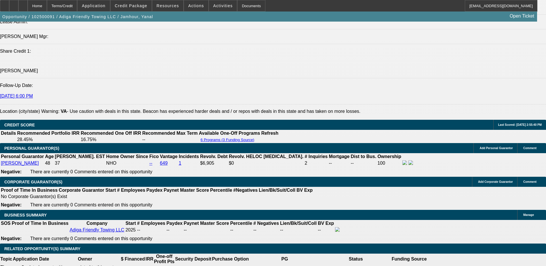
scroll to position [756, 0]
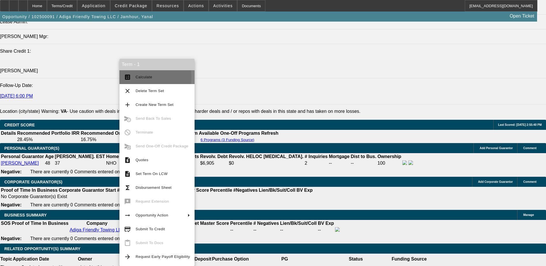
click at [143, 77] on span "Calculate" at bounding box center [143, 77] width 17 height 4
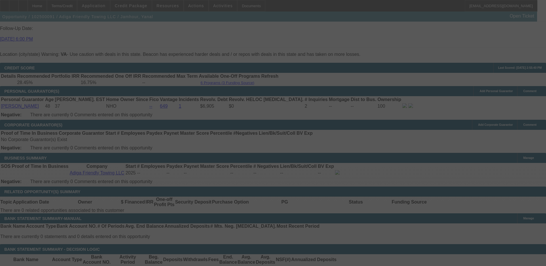
scroll to position [814, 0]
select select "0"
select select "0.1"
select select "4"
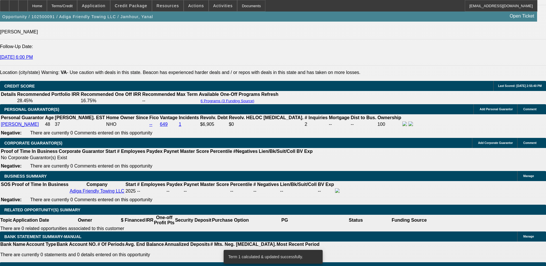
scroll to position [785, 0]
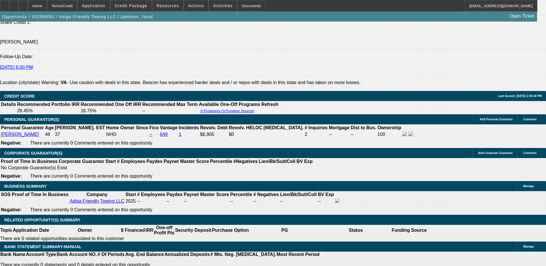
type input "2"
type input "UNKNOWN"
type input "$1,432.13"
type input "26"
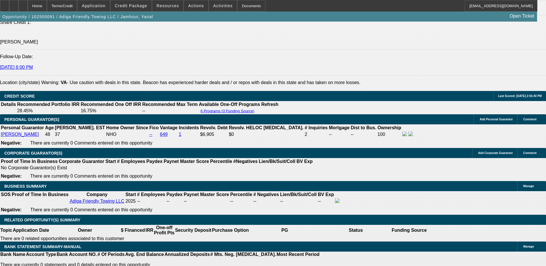
type input "$2,014.53"
type input "26"
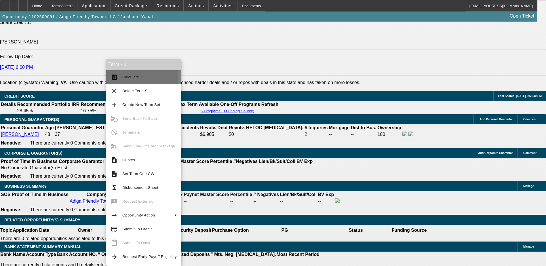
click at [130, 79] on span "Calculate" at bounding box center [149, 77] width 54 height 7
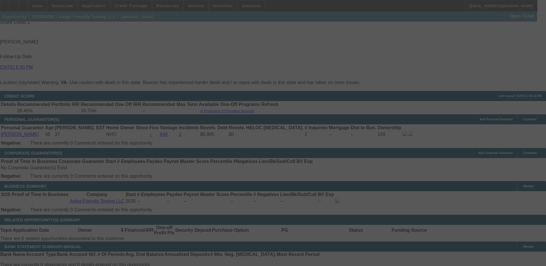
select select "0"
select select "0.1"
select select "4"
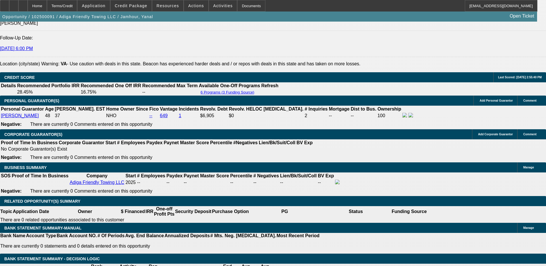
scroll to position [814, 0]
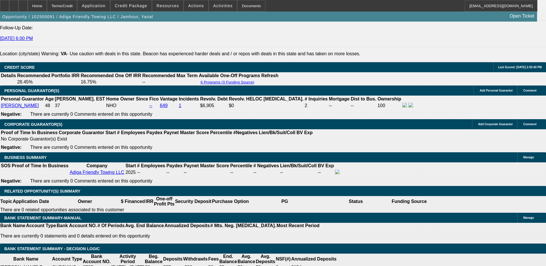
type input "UNKNOWN"
type input "2"
type input "$1,432.13"
type input "28"
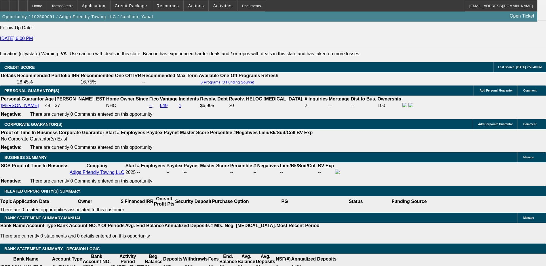
type input "$2,068.18"
type input "2"
type input "$1,432.13"
type input "27"
type input "$2,041.26"
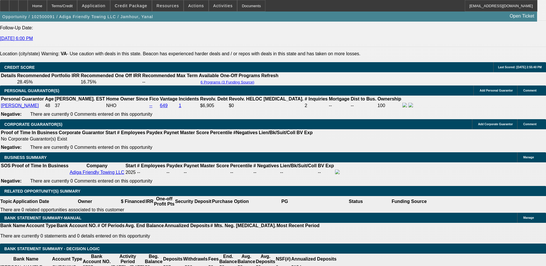
type input "27"
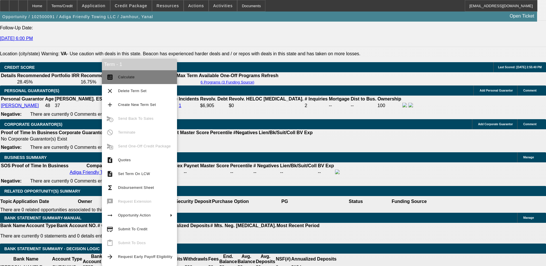
click at [117, 74] on button "calculate Calculate" at bounding box center [139, 77] width 75 height 14
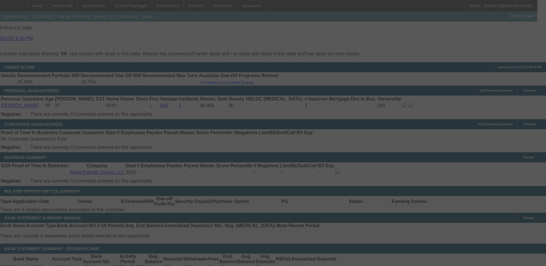
select select "0"
select select "0.1"
select select "4"
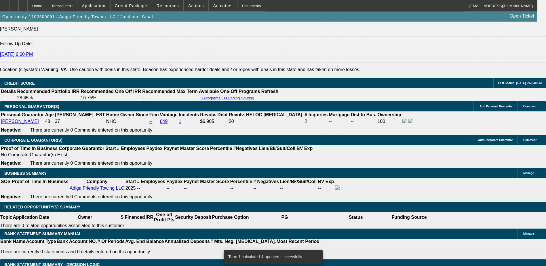
scroll to position [785, 0]
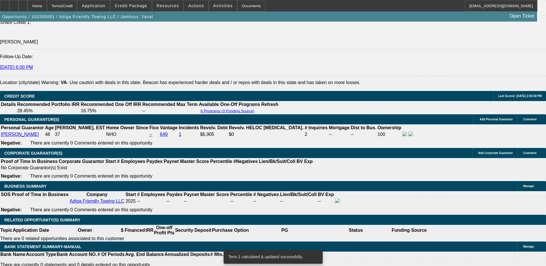
type input "4"
type input "UNKNOWN"
type input "$13,210.95"
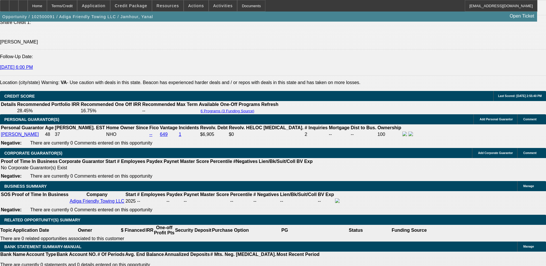
type input "48"
type input "$1,714.12"
type input "48"
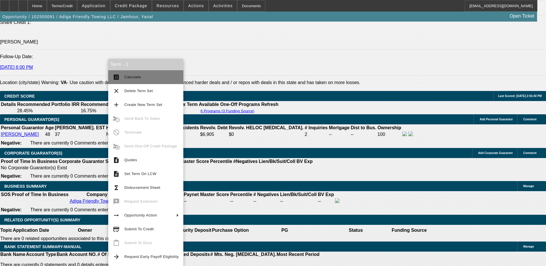
click at [128, 78] on span "Calculate" at bounding box center [132, 77] width 17 height 4
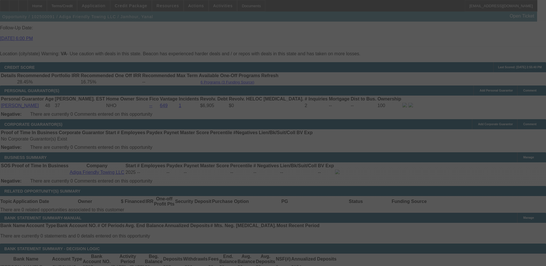
select select "0"
select select "0.1"
select select "4"
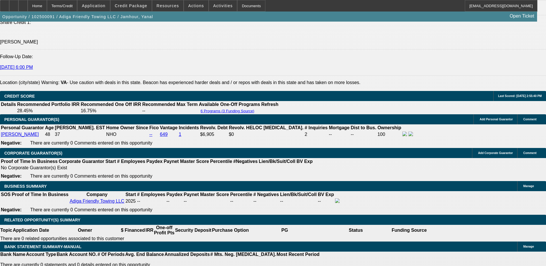
type input "UNKNOWN"
type input "3"
type input "$17,422.23"
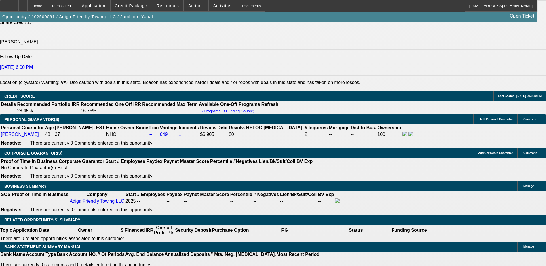
type input "36"
type input "$2,041.26"
type input "36"
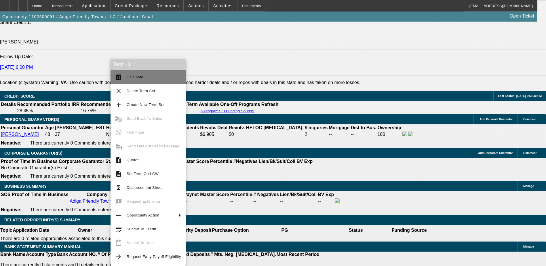
click at [149, 76] on span "Calculate" at bounding box center [154, 77] width 54 height 7
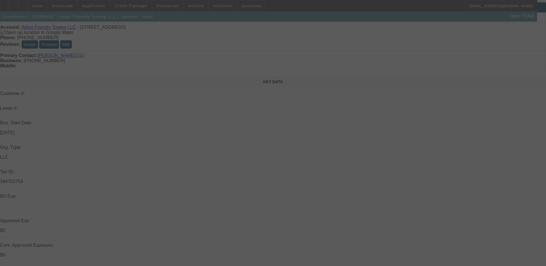
scroll to position [8, 0]
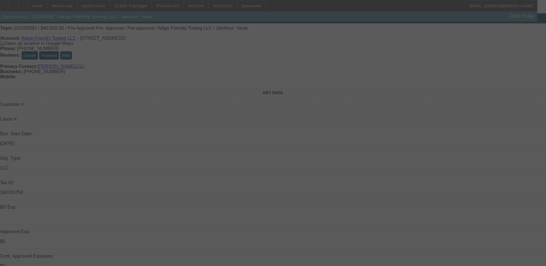
select select "0"
select select "0.1"
select select "4"
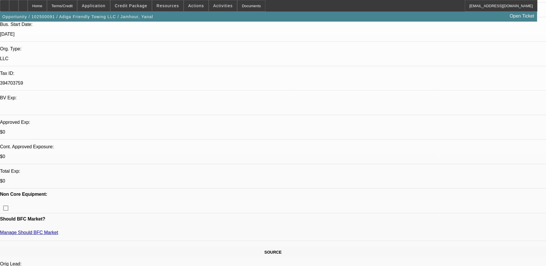
scroll to position [152, 0]
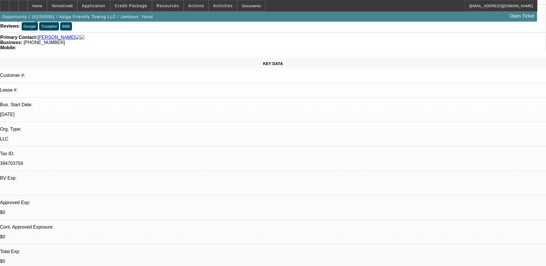
scroll to position [86, 0]
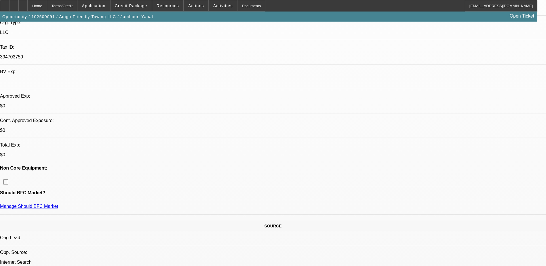
scroll to position [0, 0]
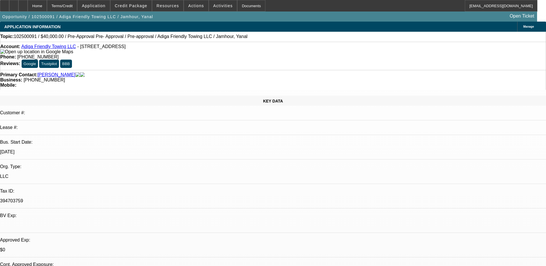
radio input "true"
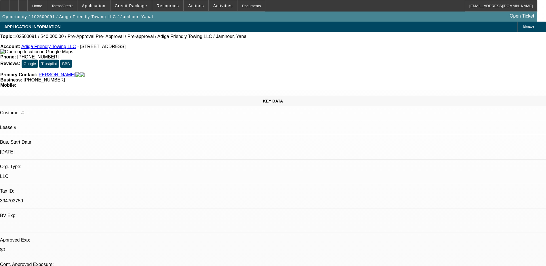
radio input "true"
type textarea "[PERSON_NAME] has just established the business Adiga Friendly Towing LLC. He's…"
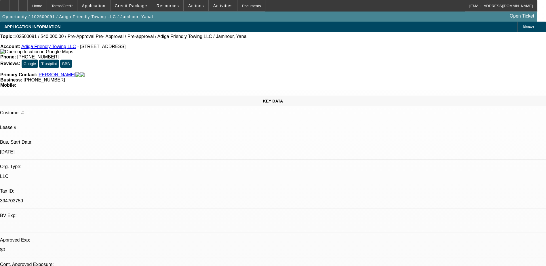
radio input "true"
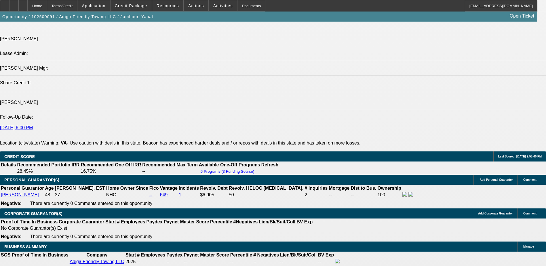
scroll to position [633, 0]
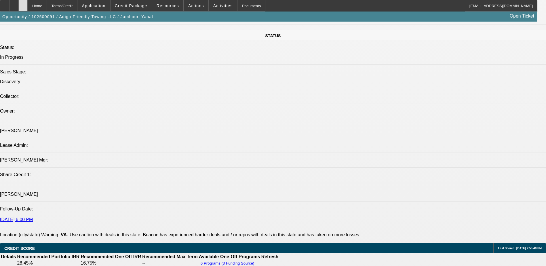
click at [28, 5] on div at bounding box center [22, 6] width 9 height 12
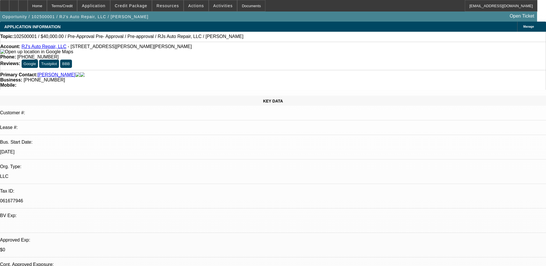
select select "0"
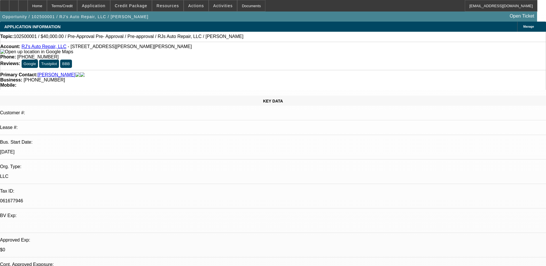
select select "0"
select select "1"
select select "6"
select select "1"
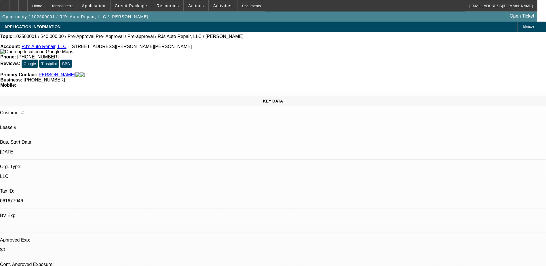
select select "3"
select select "6"
drag, startPoint x: 237, startPoint y: 60, endPoint x: 205, endPoint y: 67, distance: 32.6
click at [205, 70] on div "Primary Contact: [PERSON_NAME] Business: [PHONE_NUMBER] Mobile:" at bounding box center [273, 80] width 546 height 20
copy span "[PHONE_NUMBER]"
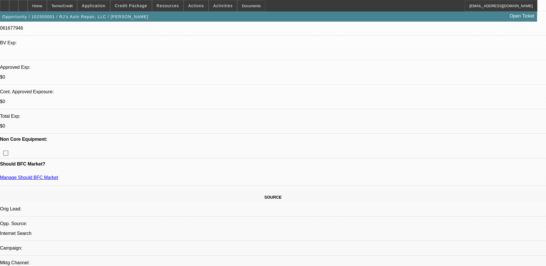
scroll to position [29, 0]
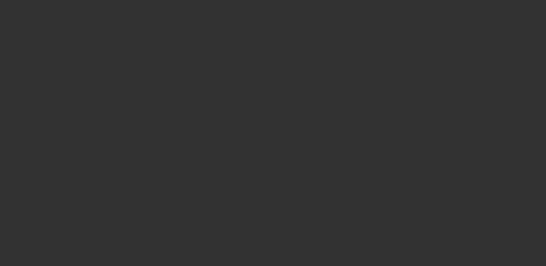
scroll to position [0, 0]
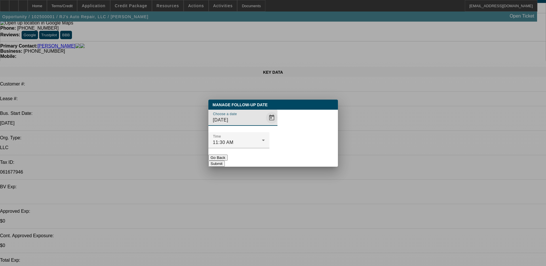
click at [265, 125] on span "Open calendar" at bounding box center [272, 118] width 14 height 14
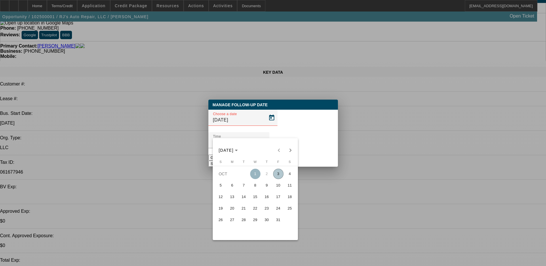
click at [232, 189] on span "6" at bounding box center [232, 185] width 10 height 10
type input "[DATE]"
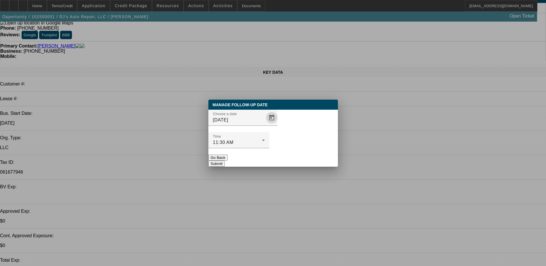
click at [225, 161] on button "Submit" at bounding box center [216, 164] width 16 height 6
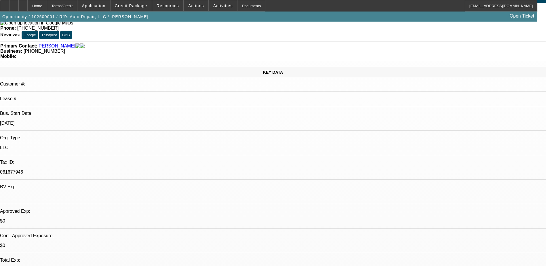
scroll to position [29, 0]
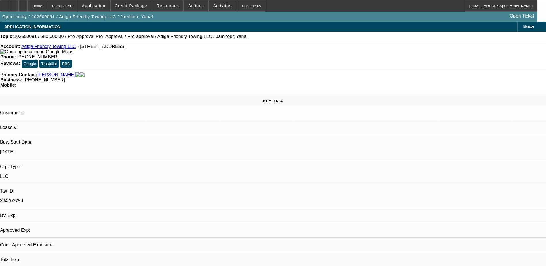
select select "0"
select select "0.1"
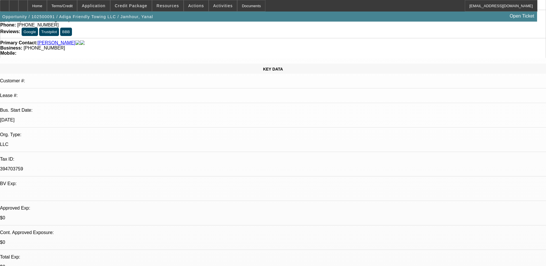
select select "1"
select select "4"
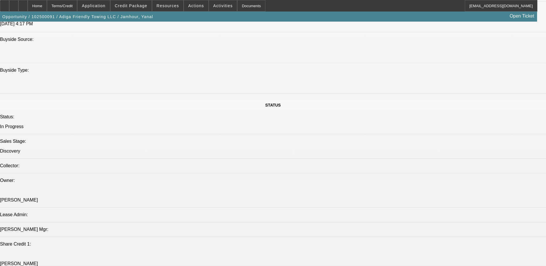
scroll to position [707, 0]
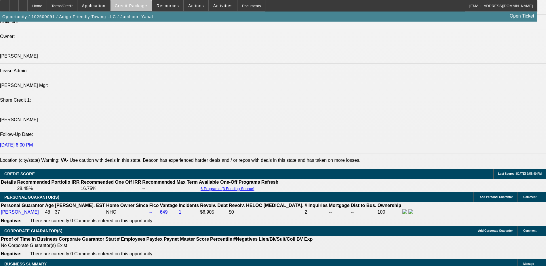
click at [146, 9] on span at bounding box center [130, 6] width 41 height 14
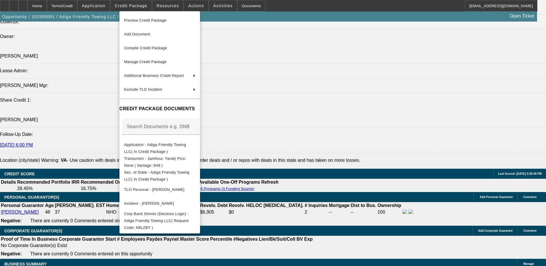
click at [297, 169] on div at bounding box center [273, 133] width 546 height 266
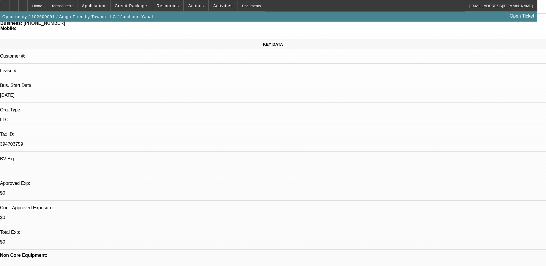
scroll to position [115, 0]
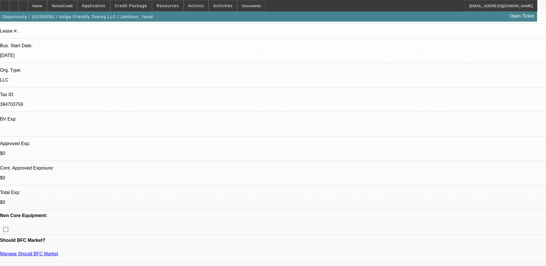
scroll to position [0, 0]
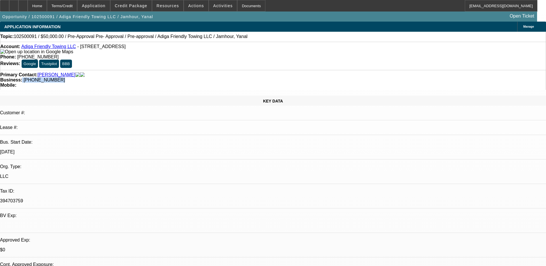
drag, startPoint x: 232, startPoint y: 64, endPoint x: 205, endPoint y: 67, distance: 27.2
click at [205, 70] on div "Primary Contact: [PERSON_NAME][GEOGRAPHIC_DATA] Business: [PHONE_NUMBER] Mobile:" at bounding box center [273, 80] width 546 height 20
drag, startPoint x: 205, startPoint y: 67, endPoint x: 220, endPoint y: 65, distance: 15.6
click at [65, 77] on span "[PHONE_NUMBER]" at bounding box center [44, 79] width 41 height 5
drag, startPoint x: 236, startPoint y: 63, endPoint x: 205, endPoint y: 66, distance: 30.3
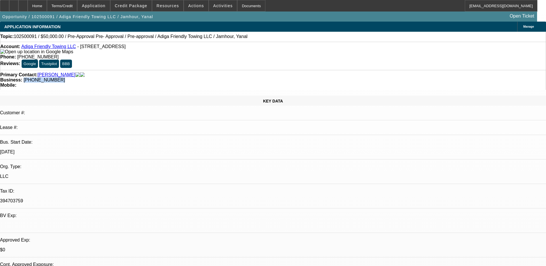
click at [205, 77] on div "Business: [PHONE_NUMBER]" at bounding box center [272, 79] width 545 height 5
copy span "[PHONE_NUMBER]"
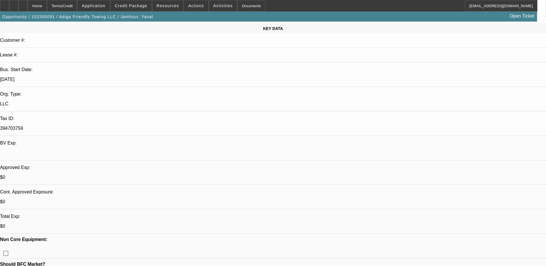
scroll to position [115, 0]
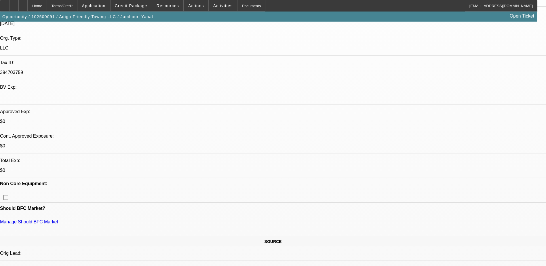
scroll to position [173, 0]
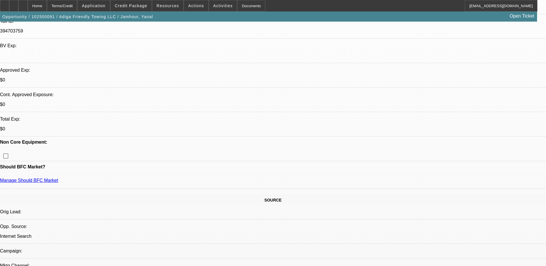
scroll to position [144, 0]
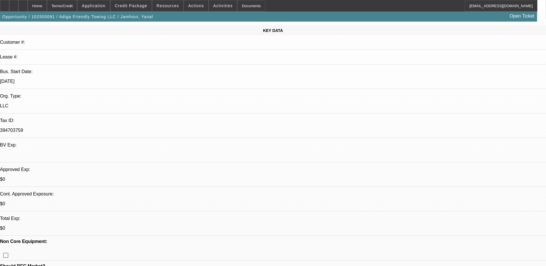
scroll to position [115, 0]
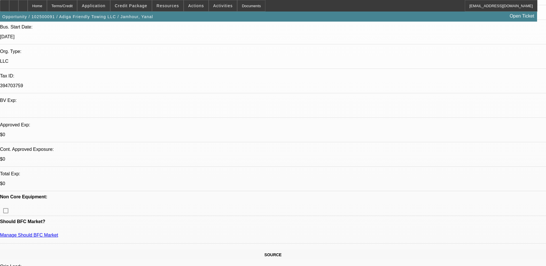
drag, startPoint x: 509, startPoint y: 159, endPoint x: 369, endPoint y: 140, distance: 140.6
copy div "[PERSON_NAME] has just established the business Adiga Friendly Towing LLC. He's…"
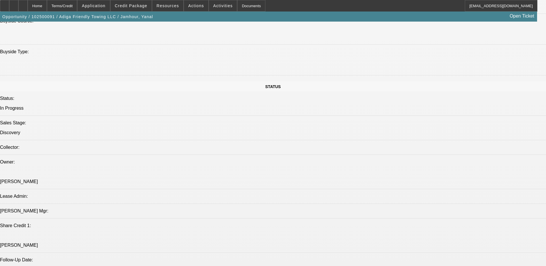
scroll to position [575, 0]
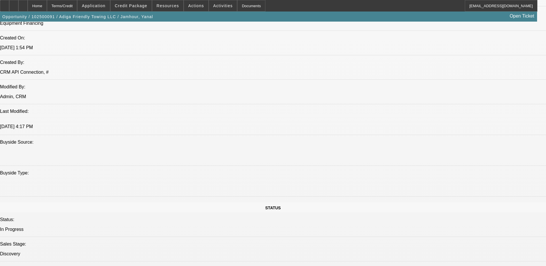
scroll to position [460, 0]
radio input "true"
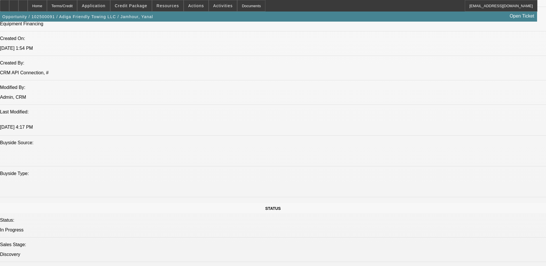
paste textarea "Yanal Jamhour has just established the business Adiga Friendly Towing LLC. He's…"
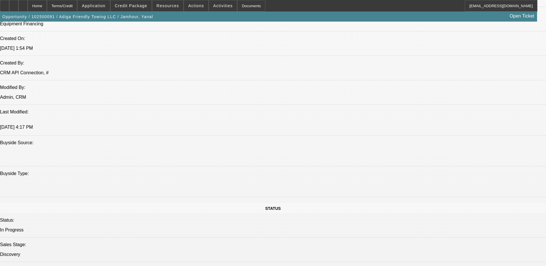
type textarea "[PERSON_NAME] has just established the business Adiga Friendly Towing LLC. He's…"
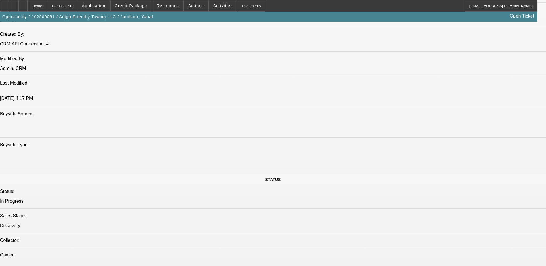
scroll to position [28, 0]
radio input "true"
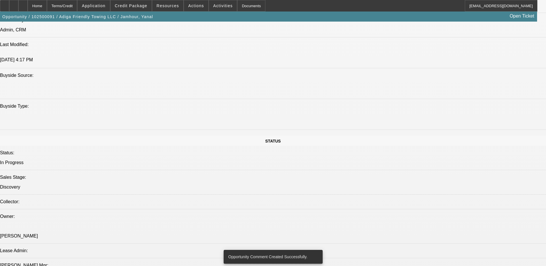
scroll to position [604, 0]
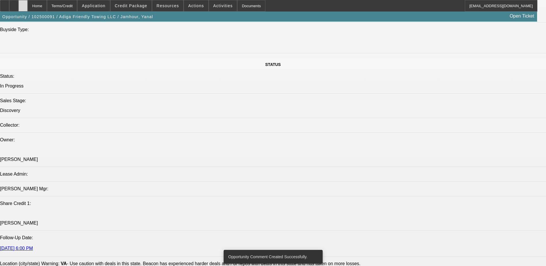
click at [28, 2] on div at bounding box center [22, 6] width 9 height 12
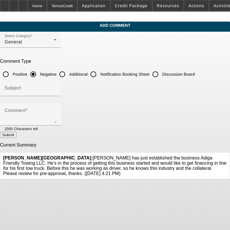
click at [226, 155] on icon at bounding box center [226, 155] width 0 height 0
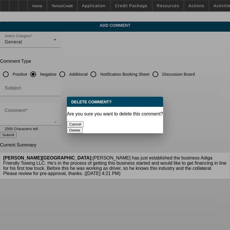
click at [83, 127] on button "Delete" at bounding box center [75, 130] width 16 height 6
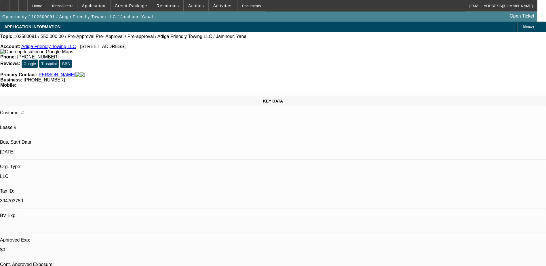
select select "0"
select select "0.1"
select select "1"
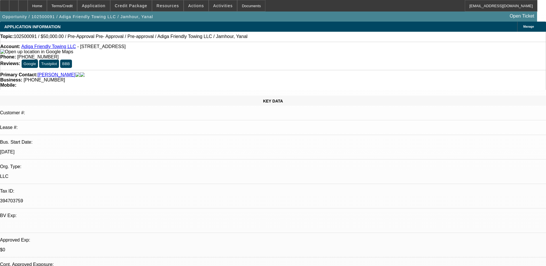
select select "4"
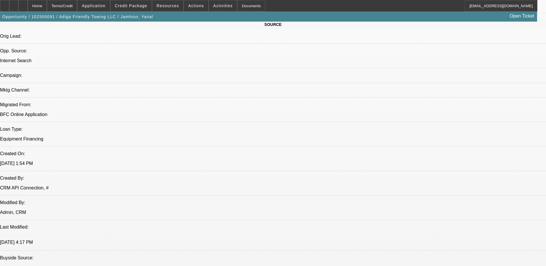
scroll to position [201, 0]
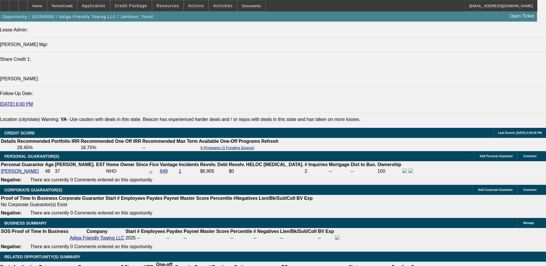
scroll to position [748, 0]
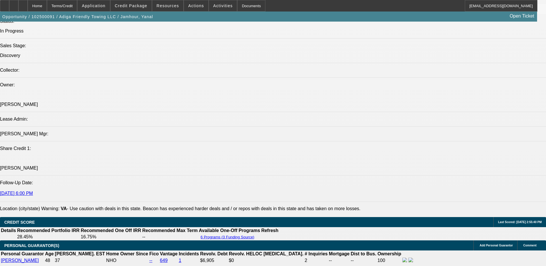
scroll to position [662, 0]
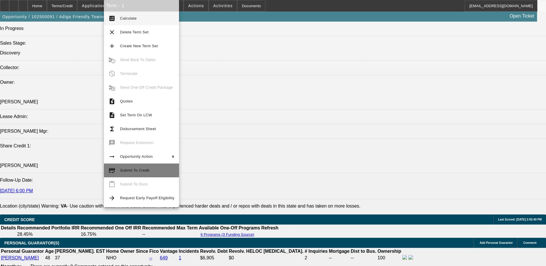
click at [140, 170] on span "Submit To Credit" at bounding box center [134, 170] width 29 height 4
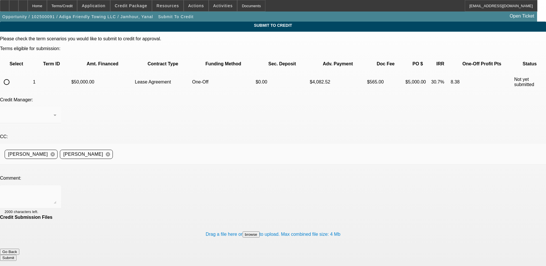
click at [12, 76] on input "radio" at bounding box center [7, 82] width 12 height 12
radio input "true"
click at [56, 190] on textarea at bounding box center [31, 197] width 52 height 14
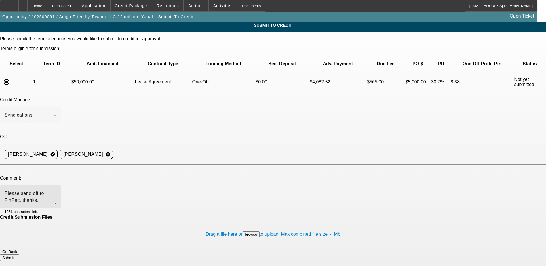
type textarea "Please send off to FinPac, thanks."
click at [56, 208] on div at bounding box center [47, 211] width 18 height 6
click at [16, 255] on button "Submit" at bounding box center [8, 258] width 16 height 6
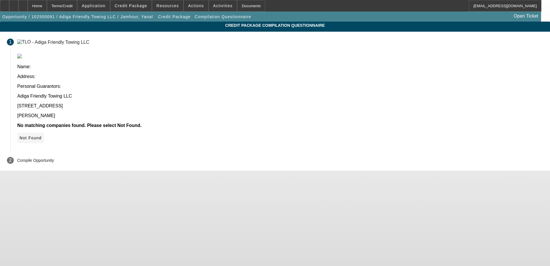
click at [44, 131] on span at bounding box center [30, 138] width 27 height 14
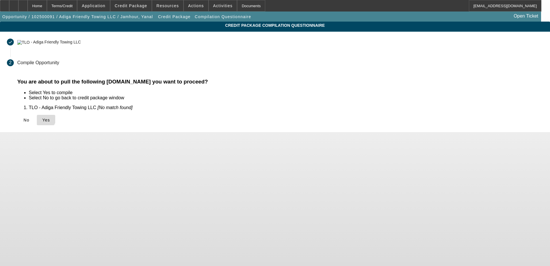
click at [42, 118] on icon at bounding box center [42, 120] width 0 height 5
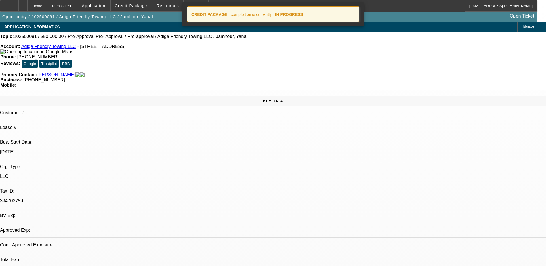
select select "0"
select select "0.1"
select select "4"
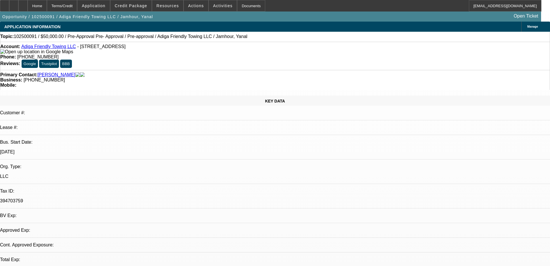
select select "0"
select select "0.1"
select select "4"
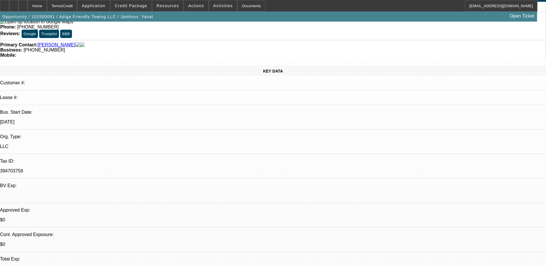
scroll to position [29, 0]
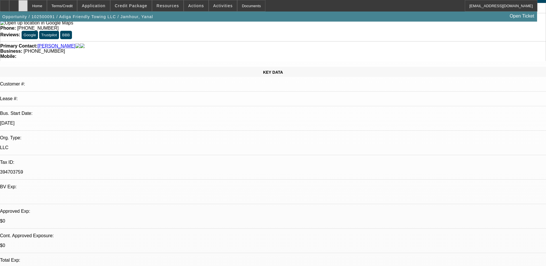
click at [23, 4] on icon at bounding box center [23, 4] width 0 height 0
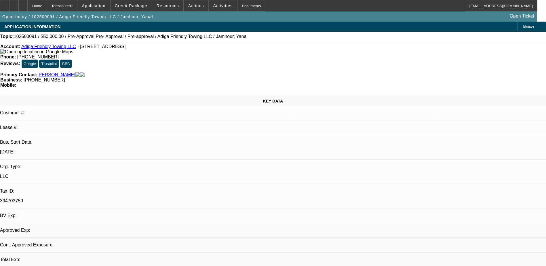
select select "0"
select select "0.1"
select select "1"
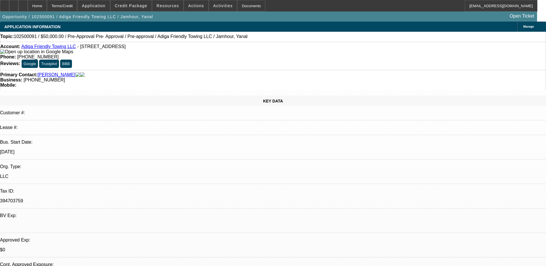
select select "4"
